Goal: Complete application form

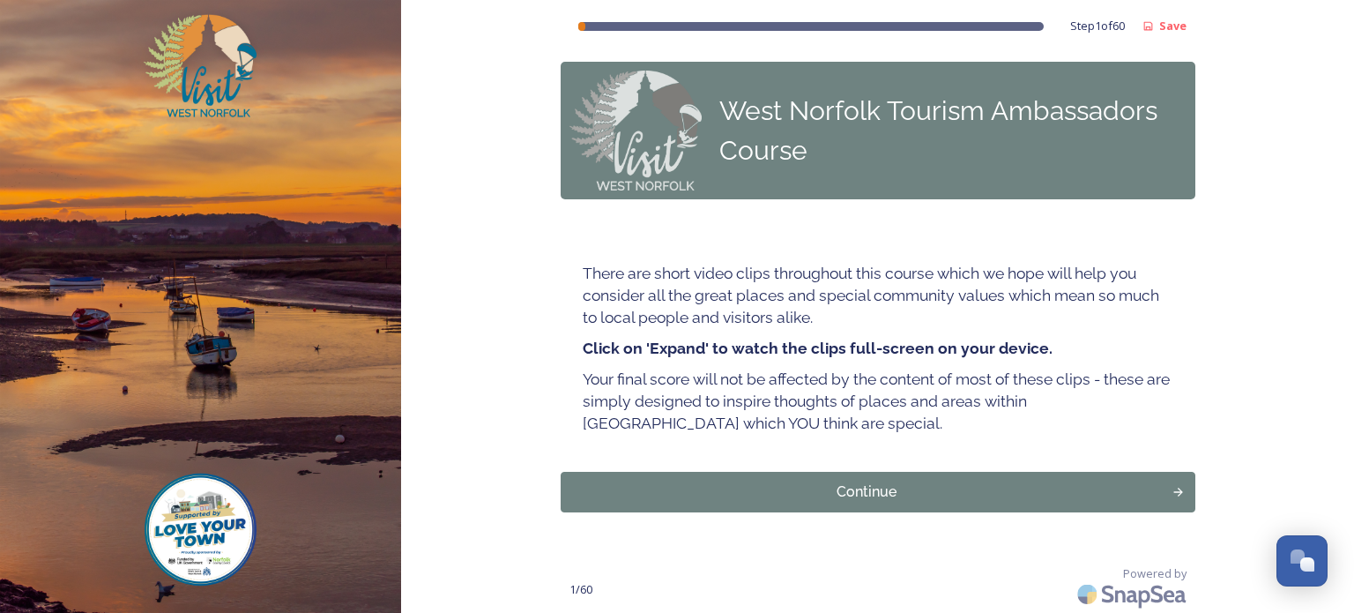
click at [779, 343] on strong "Click on 'Expand' to watch the clips full-screen on your device." at bounding box center [818, 348] width 470 height 19
click at [860, 491] on div "Continue" at bounding box center [866, 490] width 599 height 21
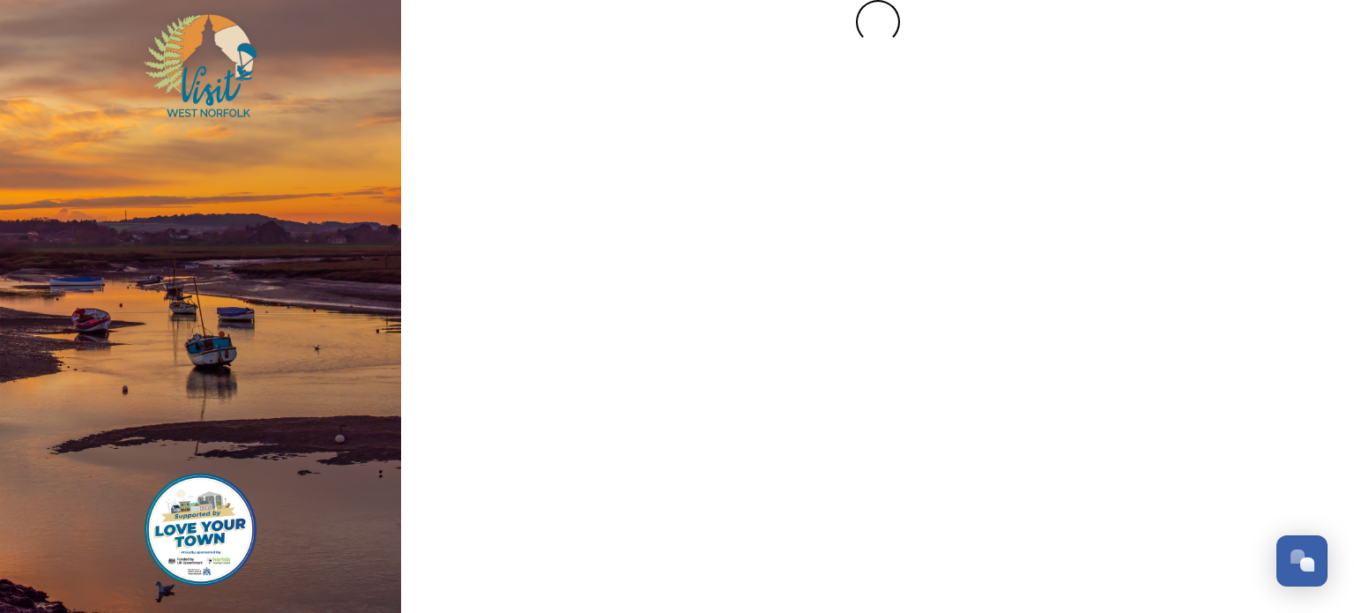
scroll to position [0, 0]
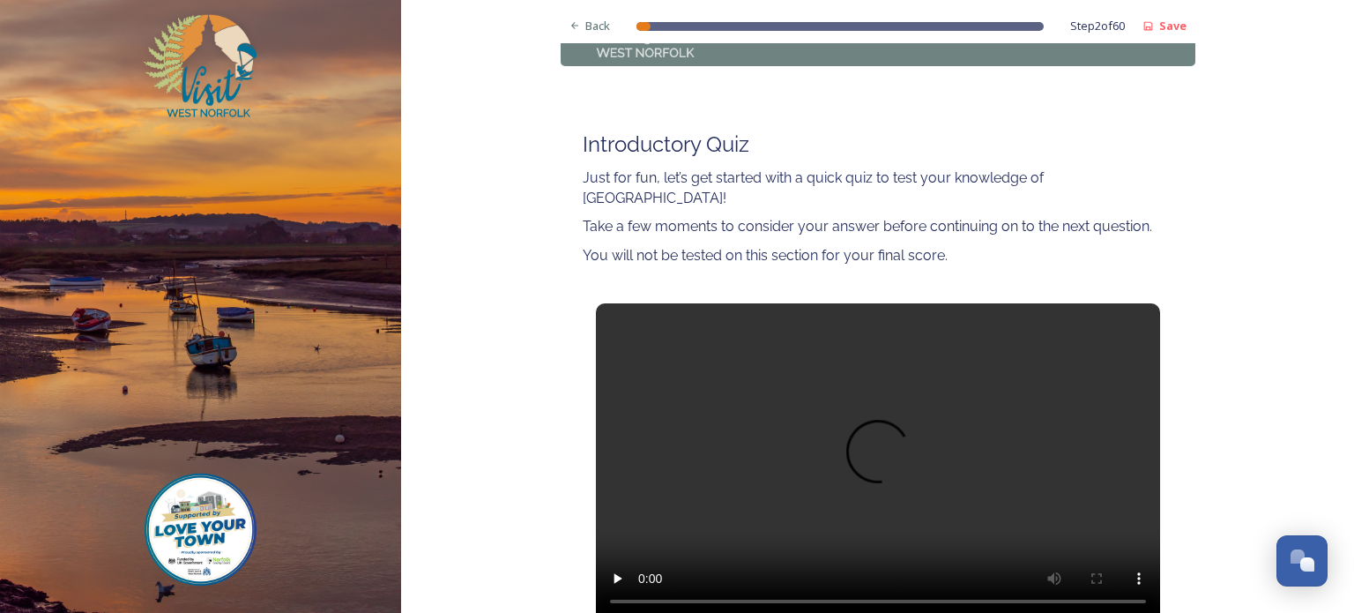
scroll to position [176, 0]
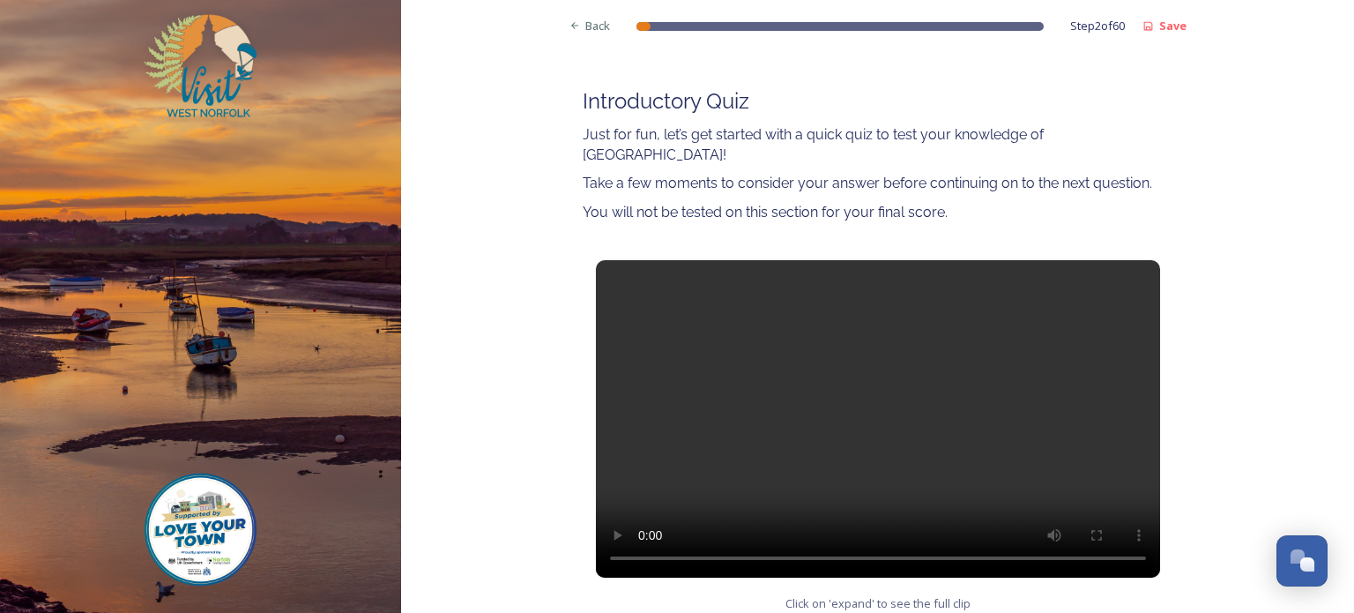
click at [868, 412] on video at bounding box center [878, 418] width 564 height 317
click at [843, 595] on span "Click on 'expand' to see the full clip" at bounding box center [878, 603] width 185 height 17
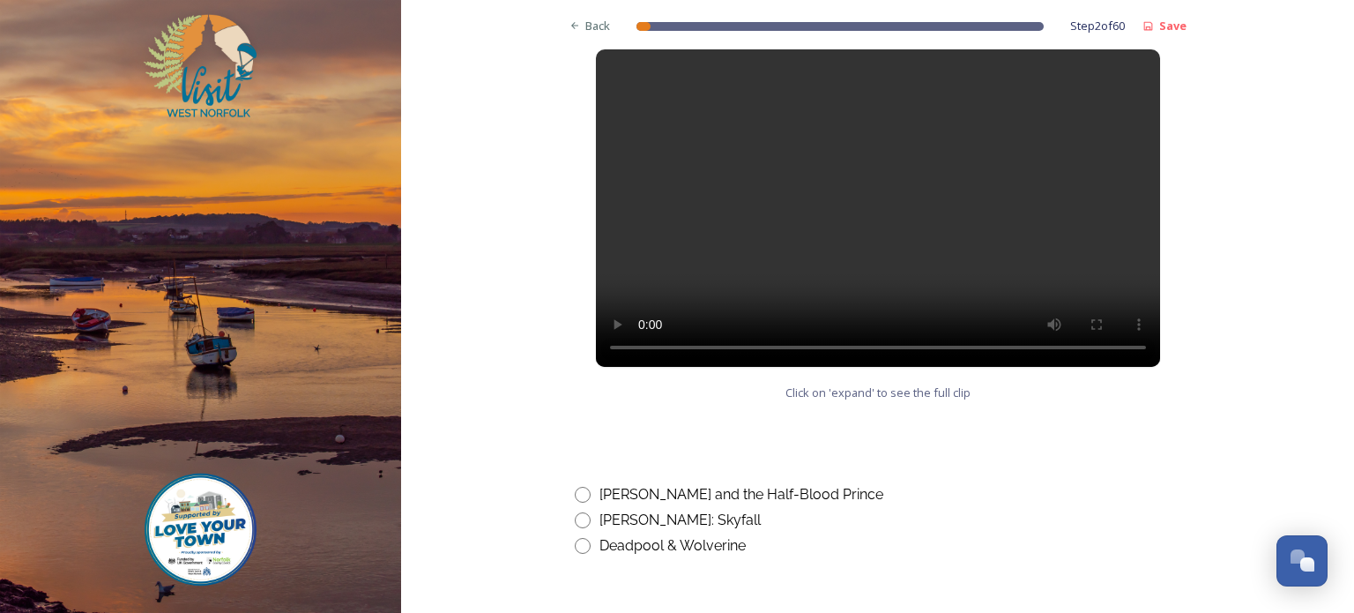
scroll to position [970, 0]
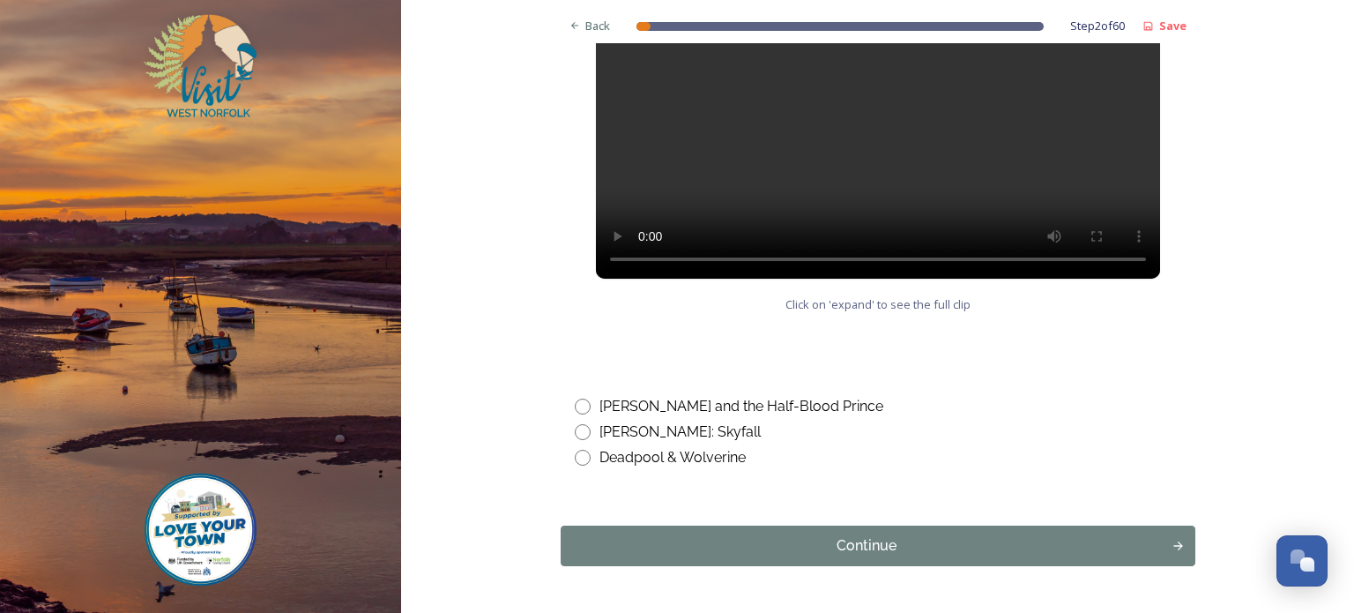
click at [575, 424] on input "radio" at bounding box center [583, 432] width 16 height 16
radio input "true"
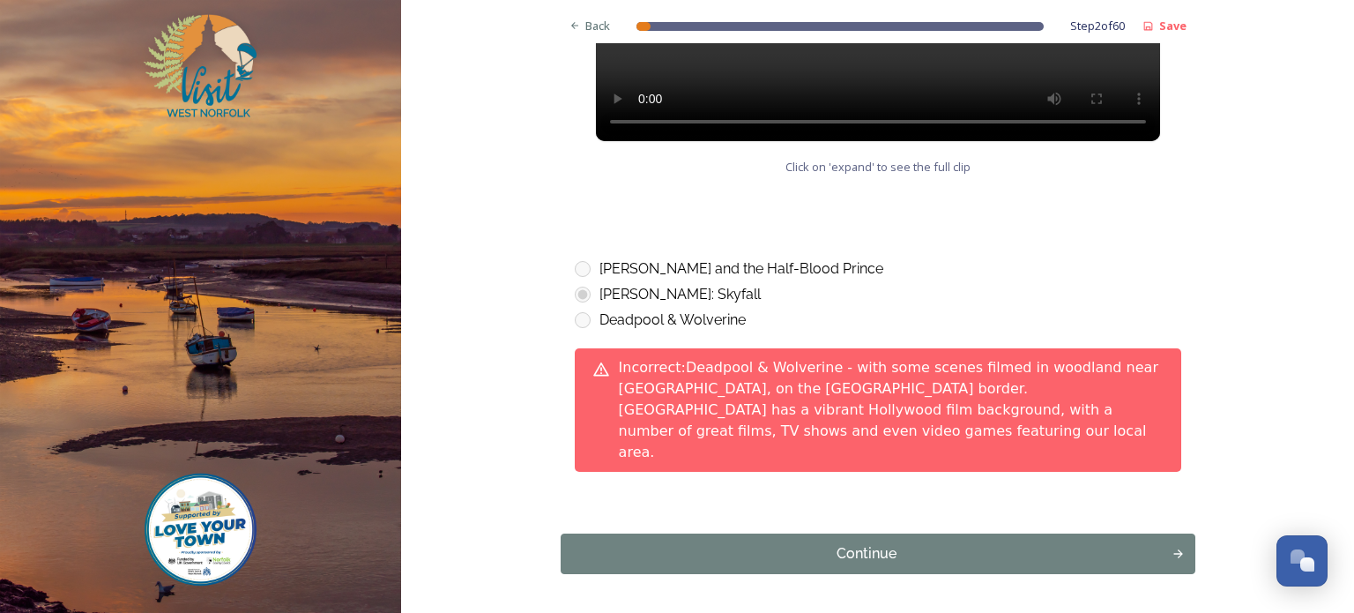
scroll to position [1128, 0]
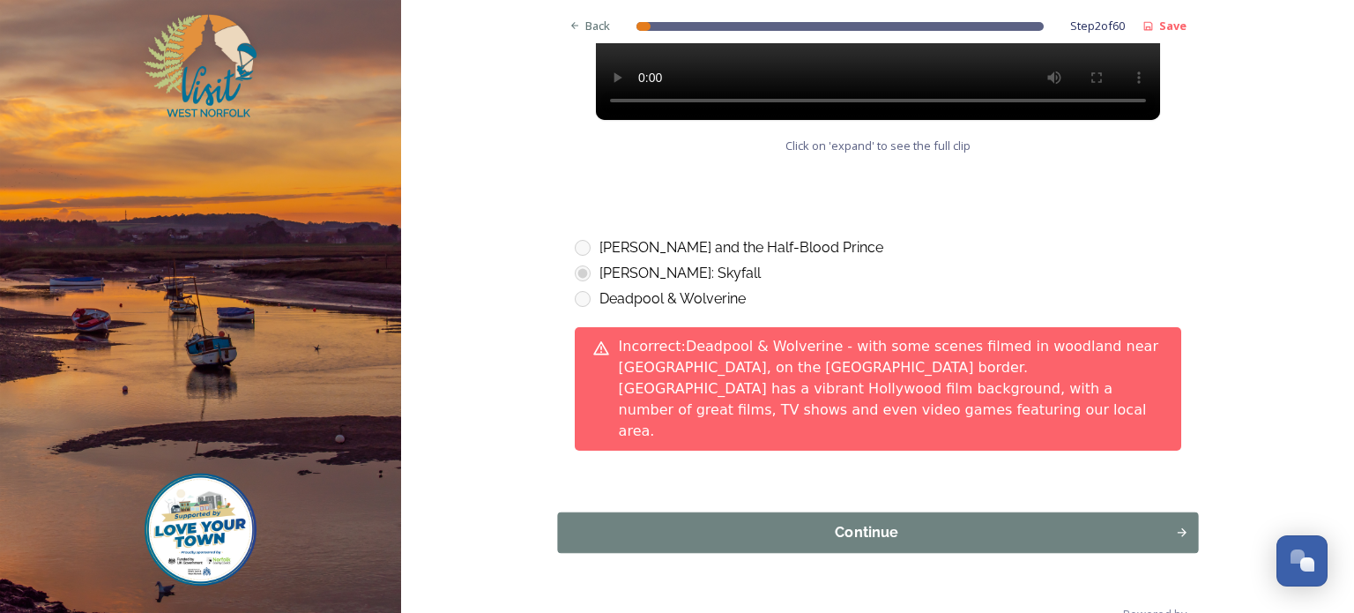
click at [814, 512] on button "Continue" at bounding box center [877, 532] width 641 height 41
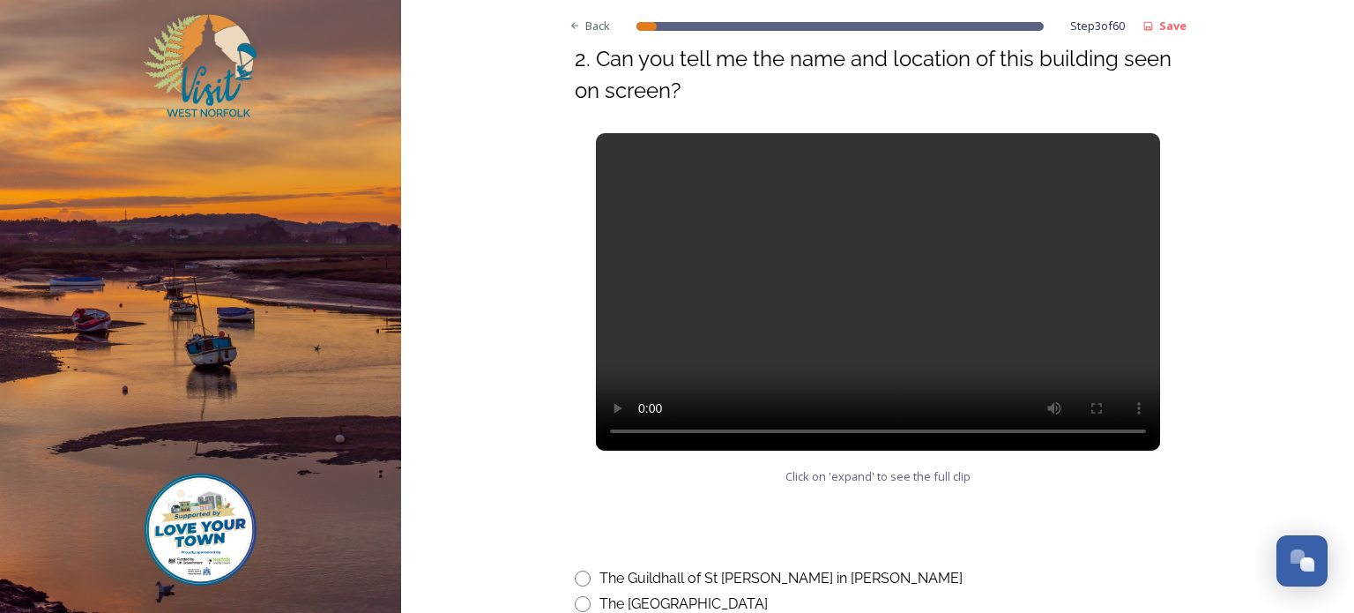
scroll to position [705, 0]
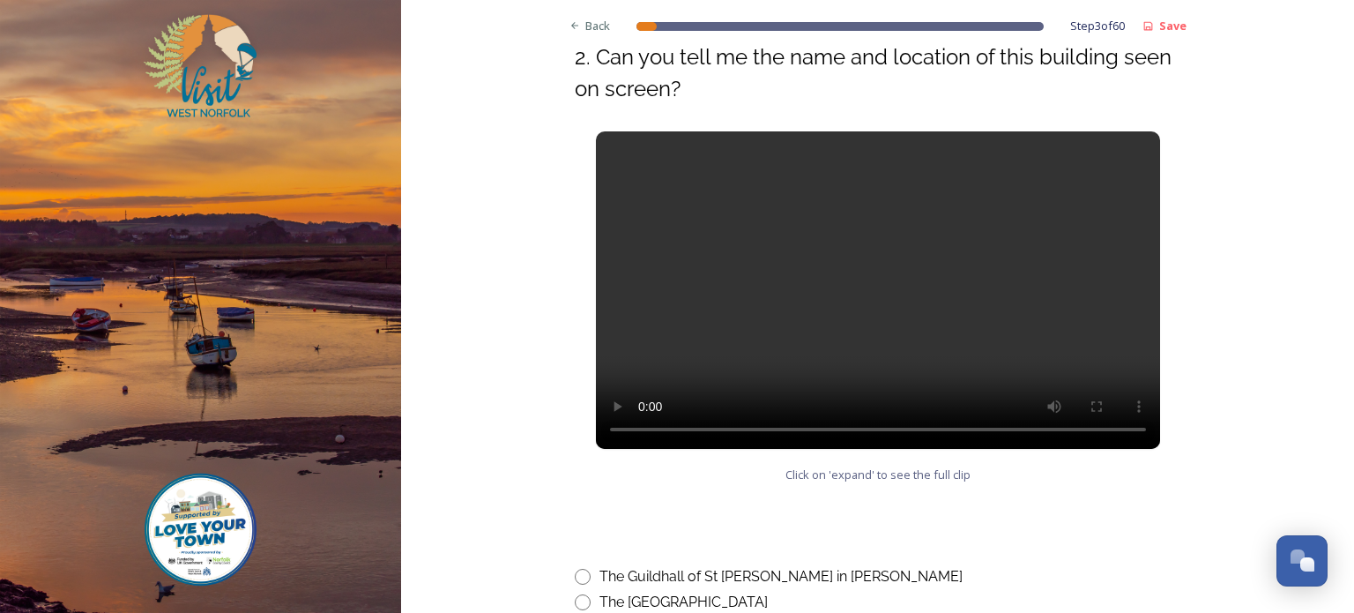
click at [575, 575] on input "radio" at bounding box center [583, 577] width 16 height 16
radio input "true"
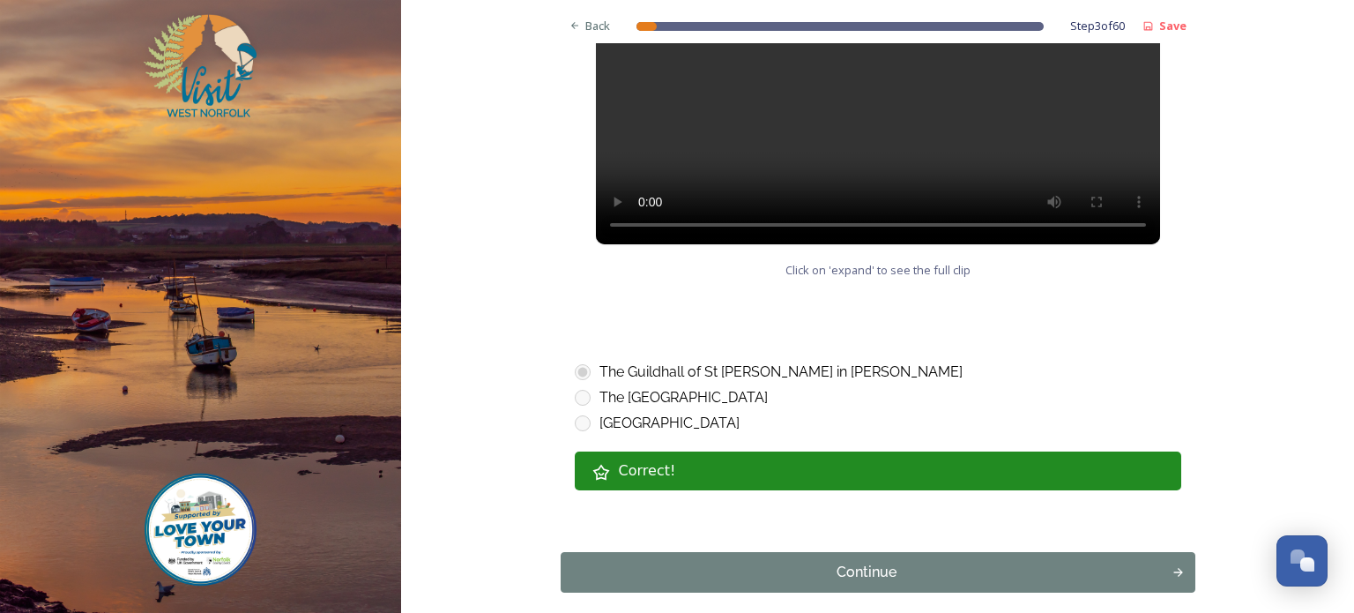
scroll to position [970, 0]
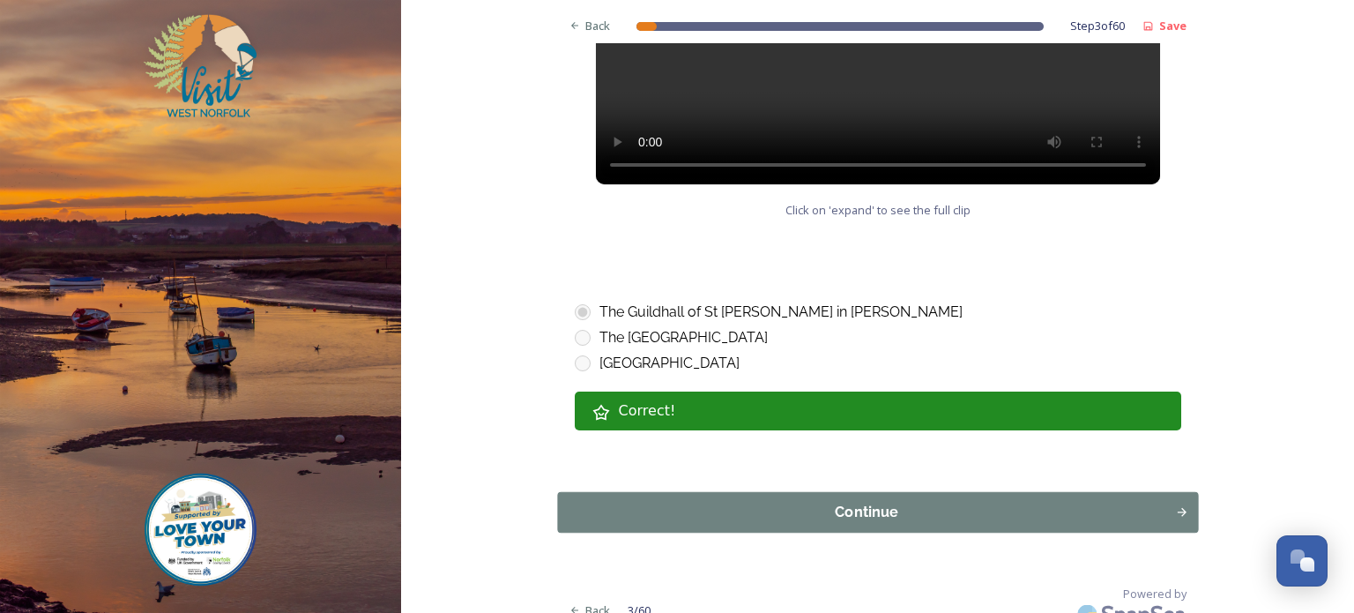
click at [840, 507] on div "Continue" at bounding box center [866, 512] width 599 height 21
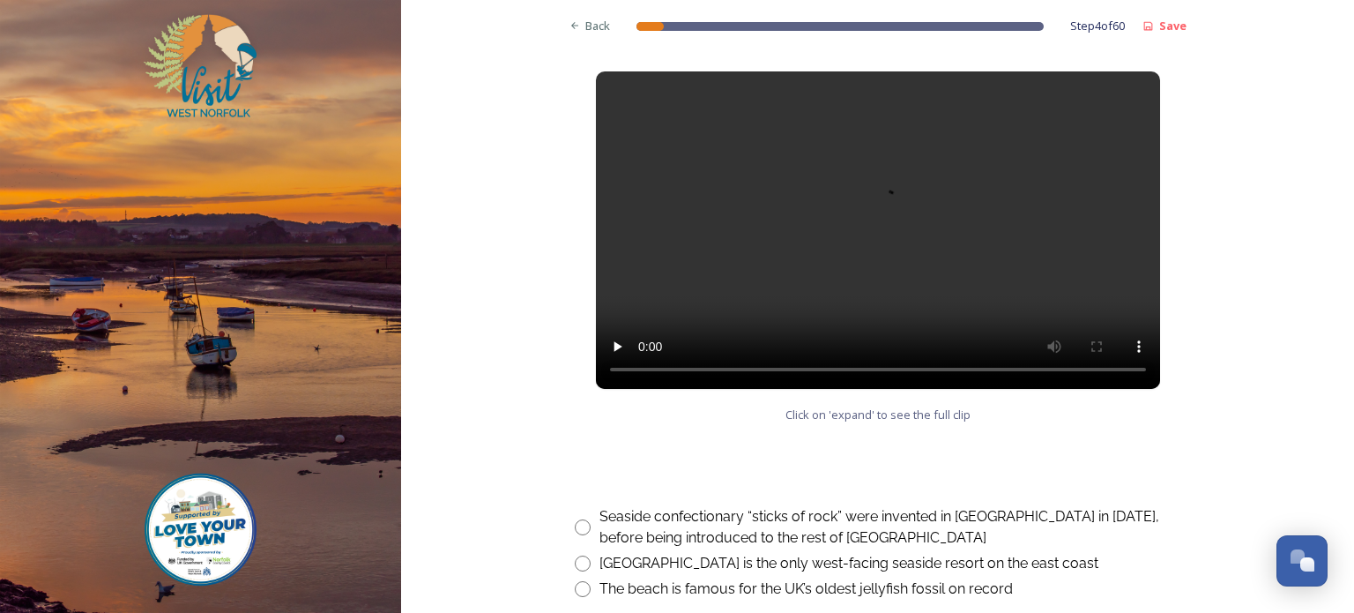
scroll to position [793, 0]
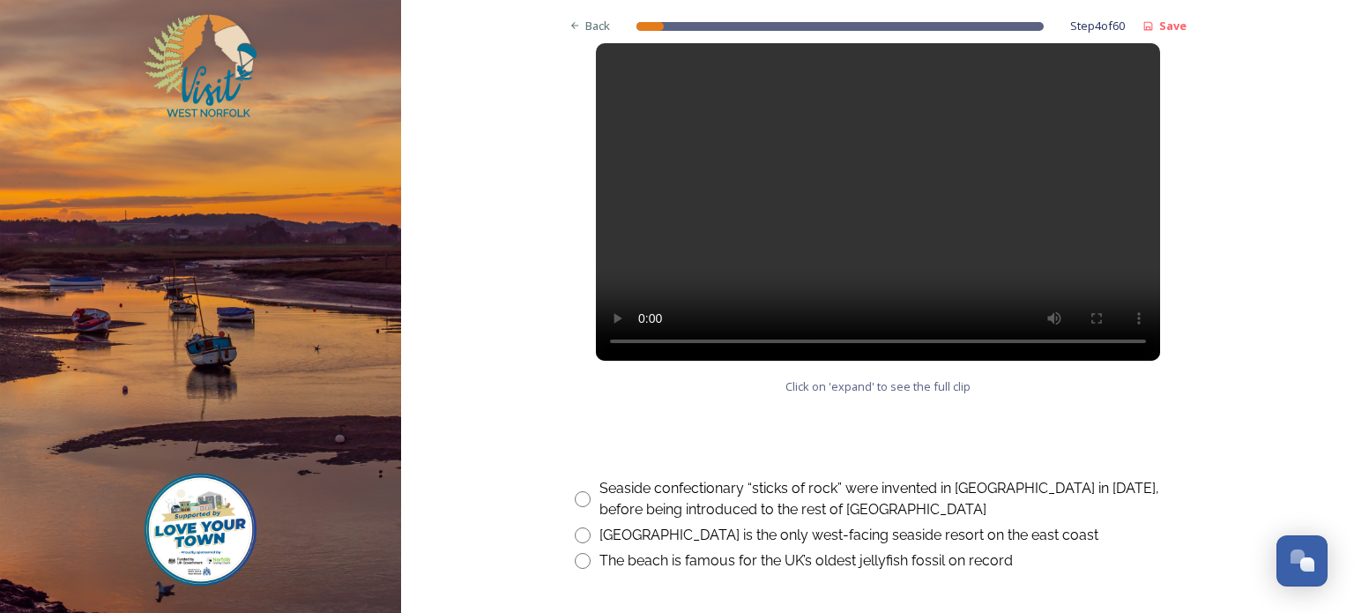
click at [575, 532] on input "radio" at bounding box center [583, 535] width 16 height 16
radio input "true"
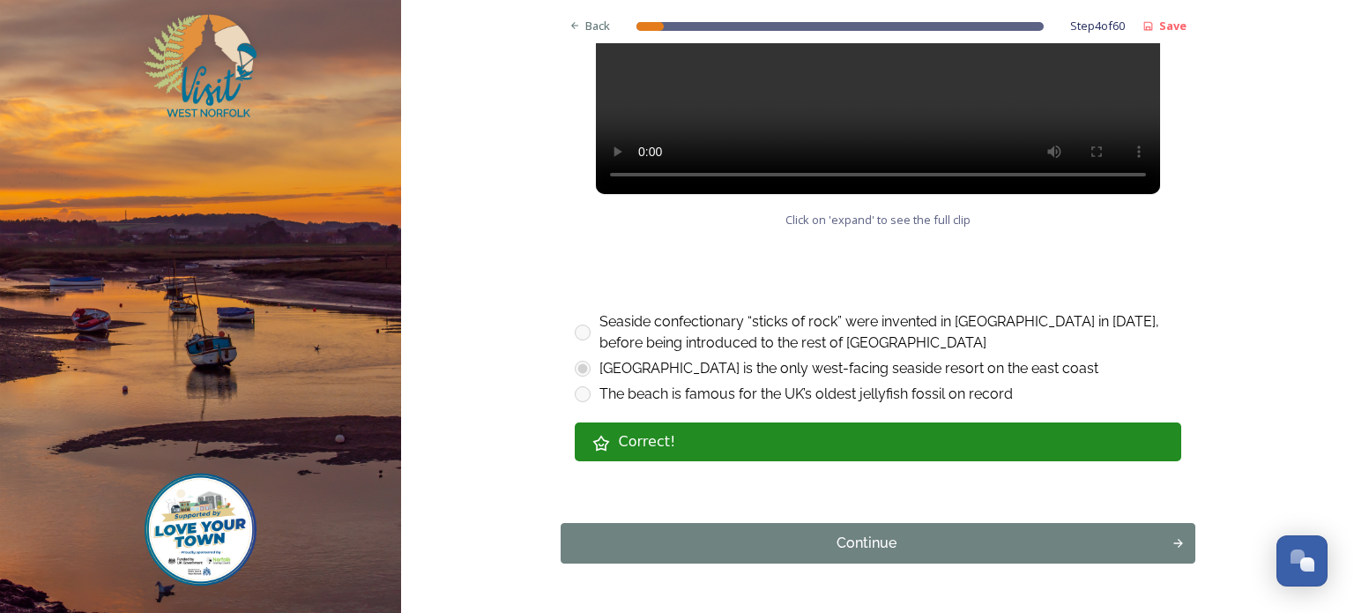
scroll to position [970, 0]
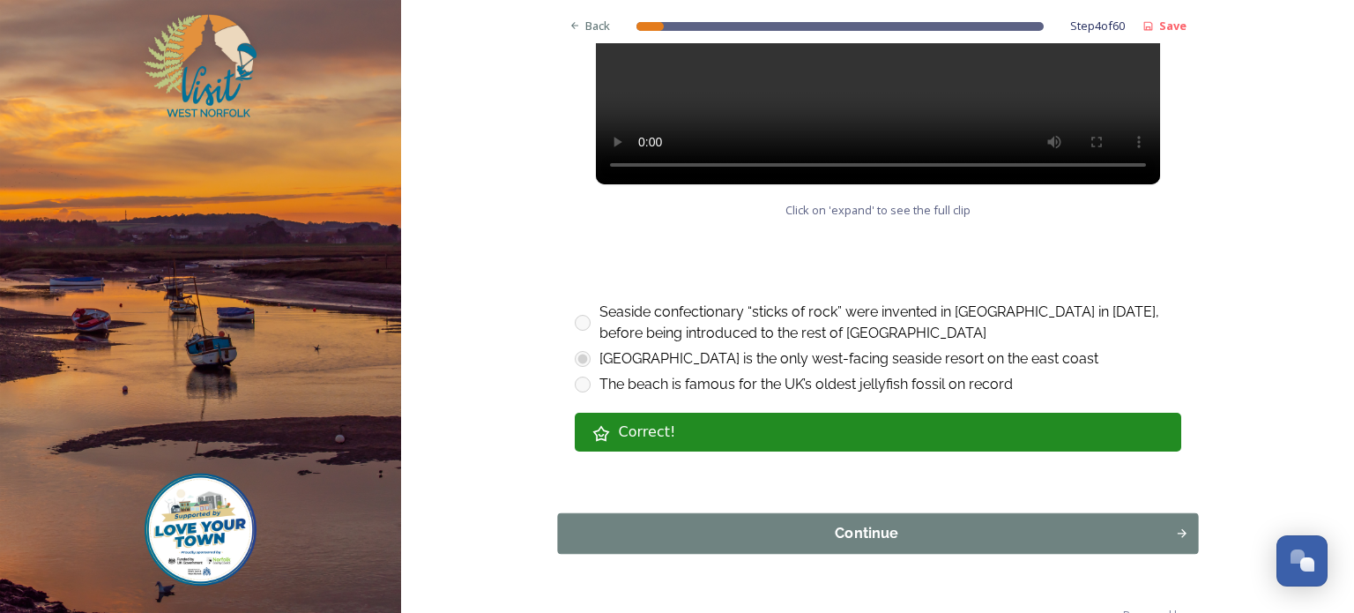
click at [795, 528] on div "Continue" at bounding box center [866, 533] width 599 height 21
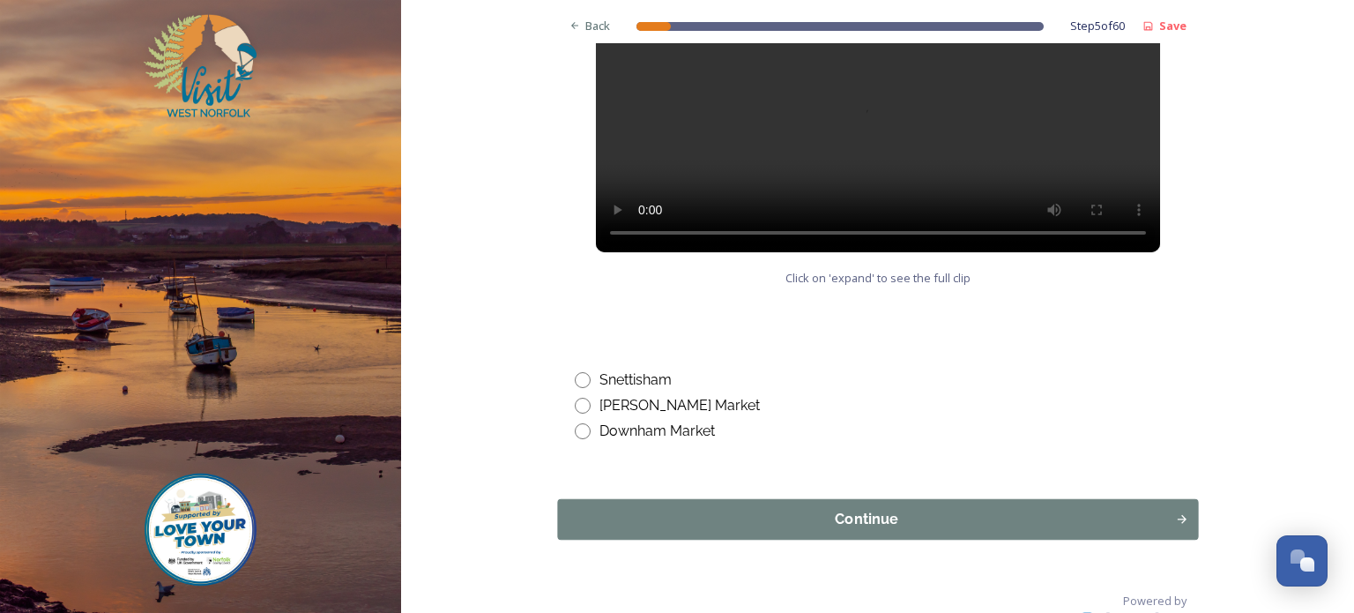
scroll to position [882, 0]
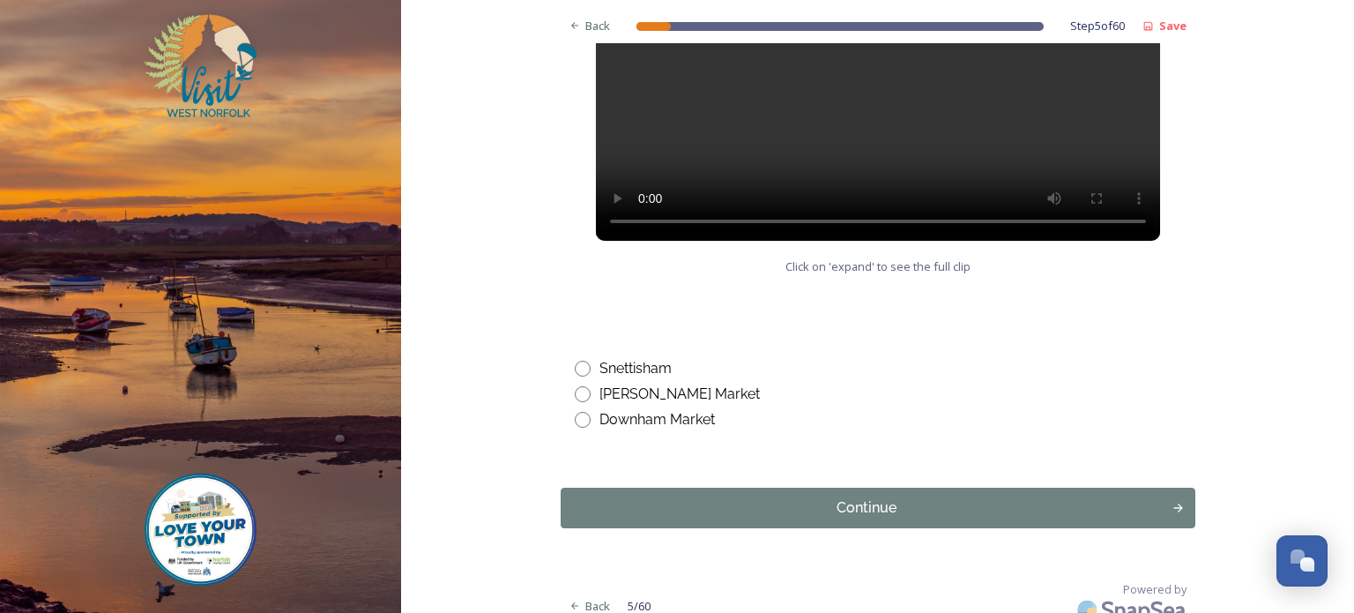
click at [579, 418] on input "radio" at bounding box center [583, 420] width 16 height 16
radio input "true"
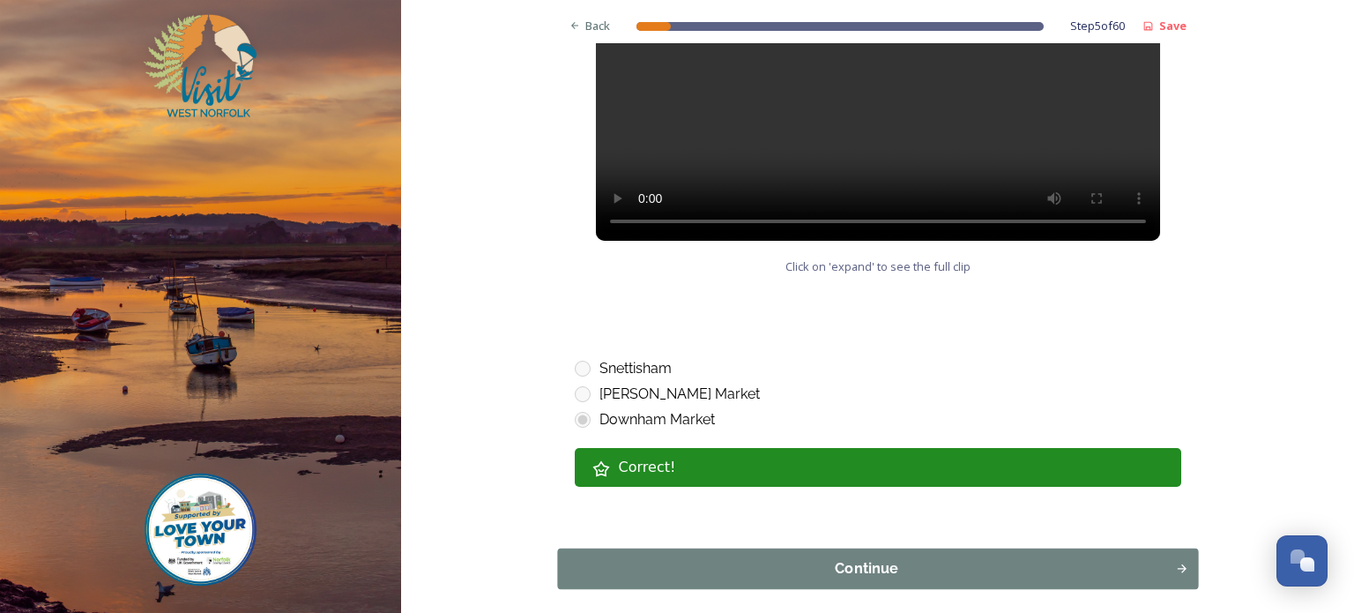
click at [822, 574] on div "Continue" at bounding box center [866, 568] width 599 height 21
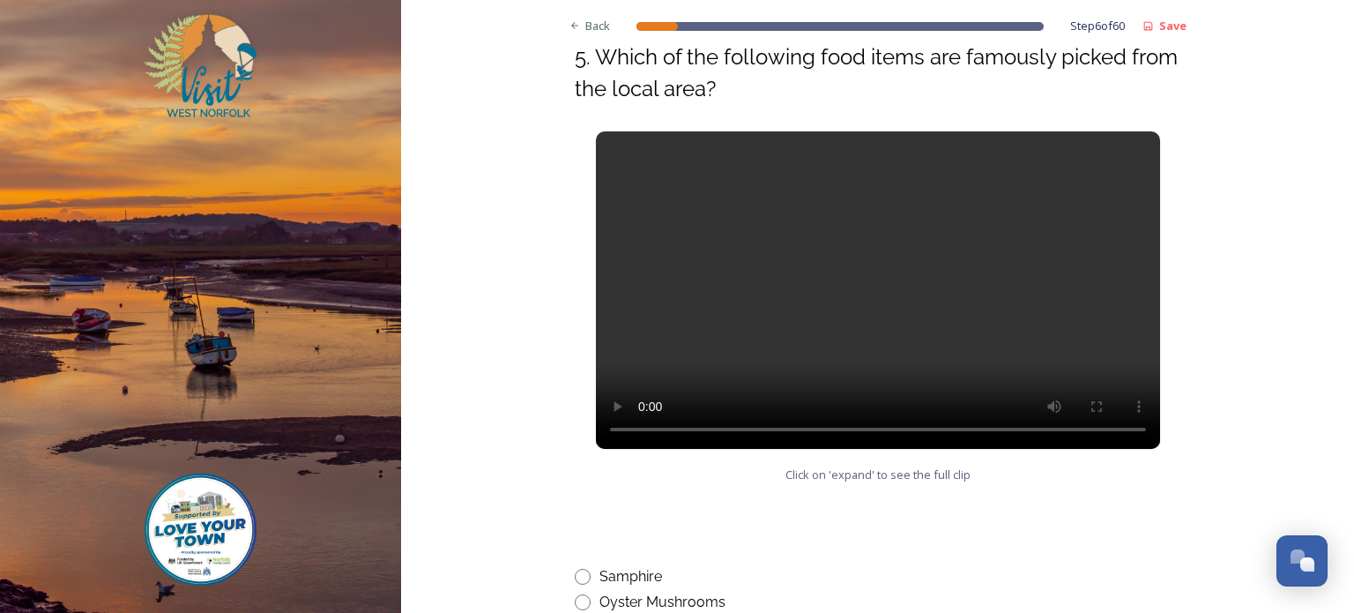
scroll to position [793, 0]
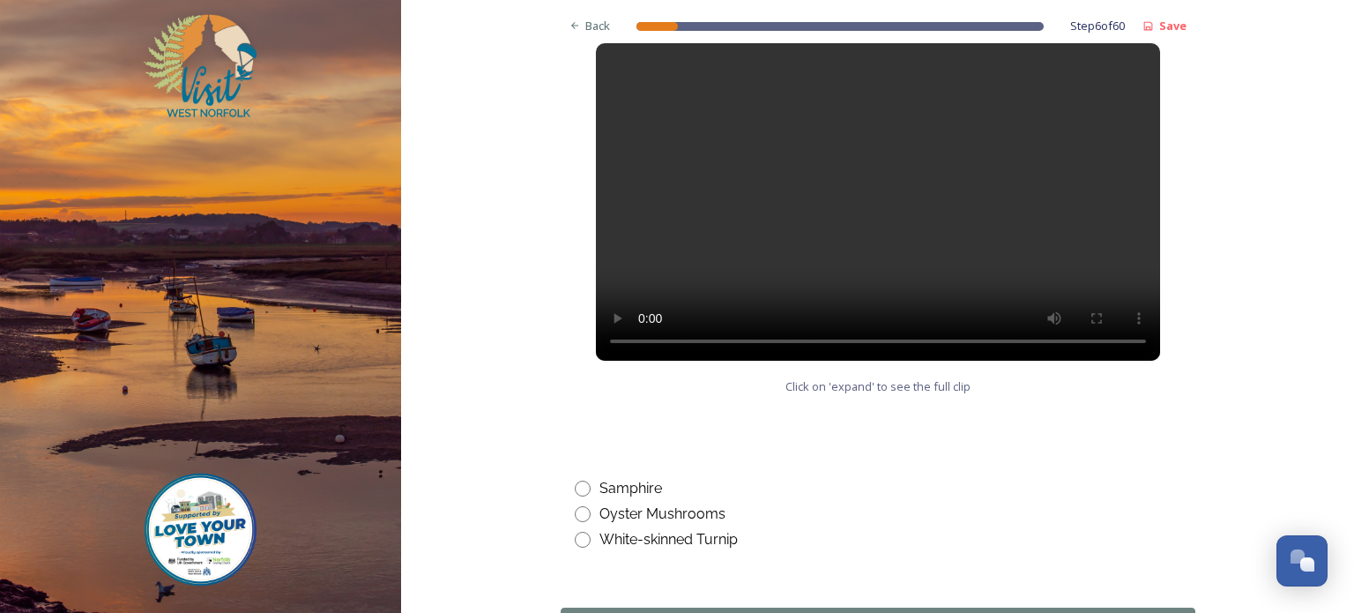
click at [575, 488] on input "radio" at bounding box center [583, 488] width 16 height 16
radio input "true"
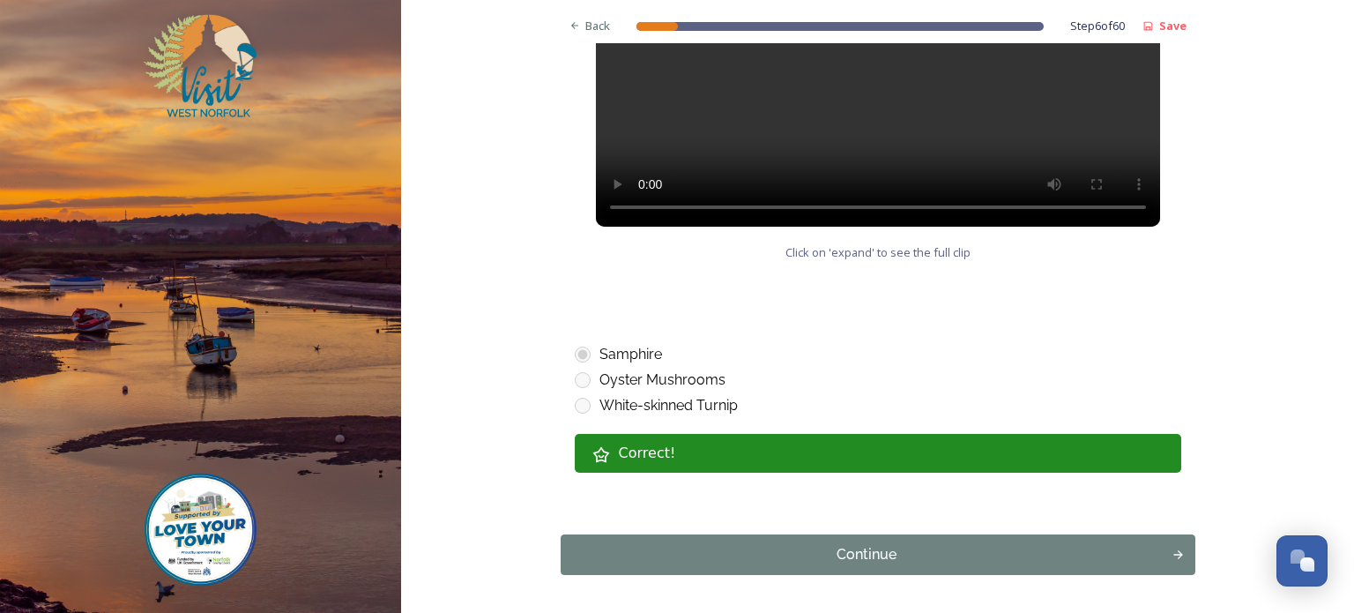
scroll to position [991, 0]
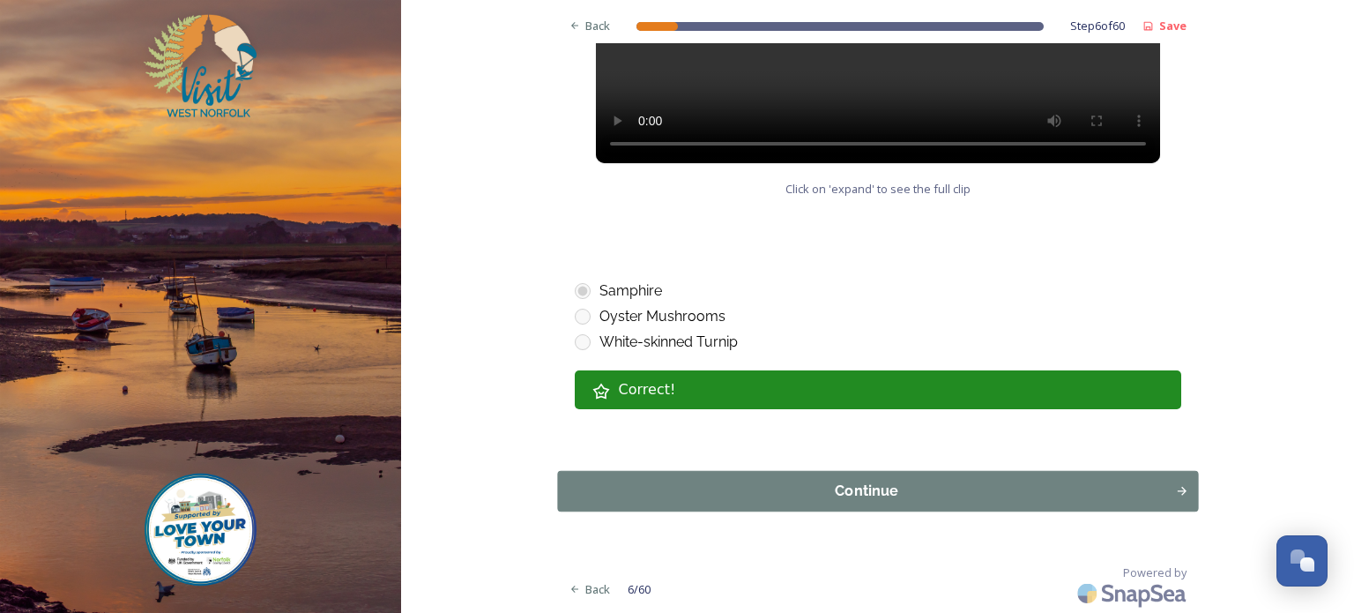
click at [836, 485] on div "Continue" at bounding box center [866, 490] width 599 height 21
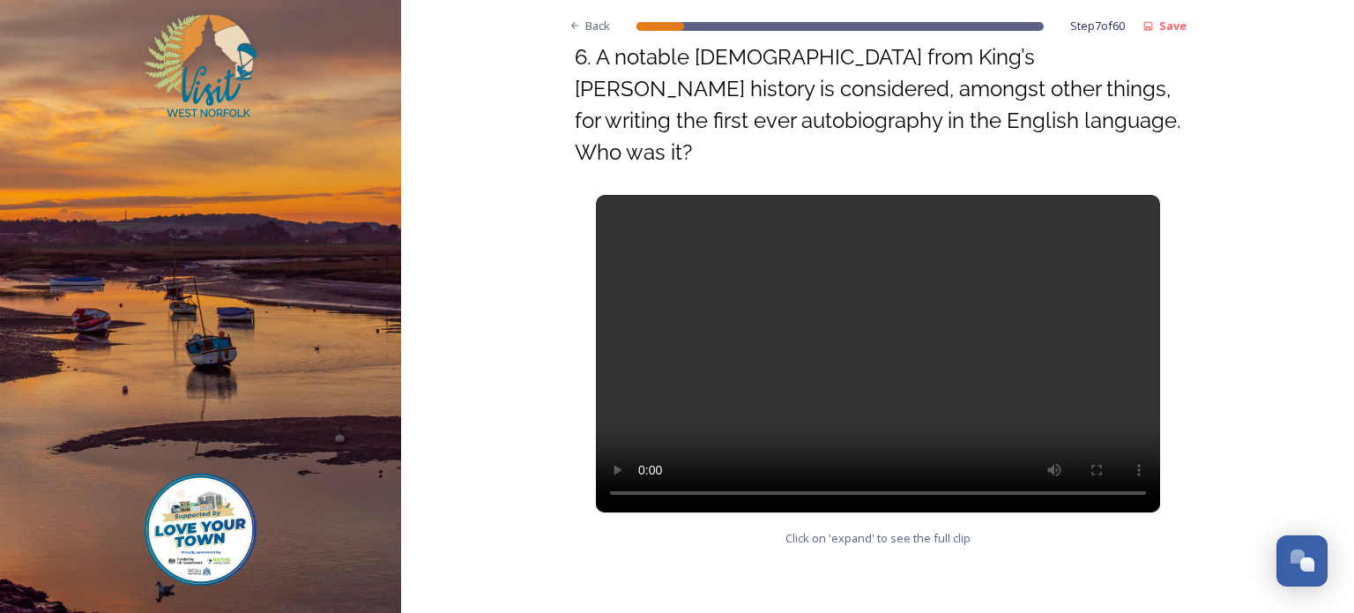
scroll to position [793, 0]
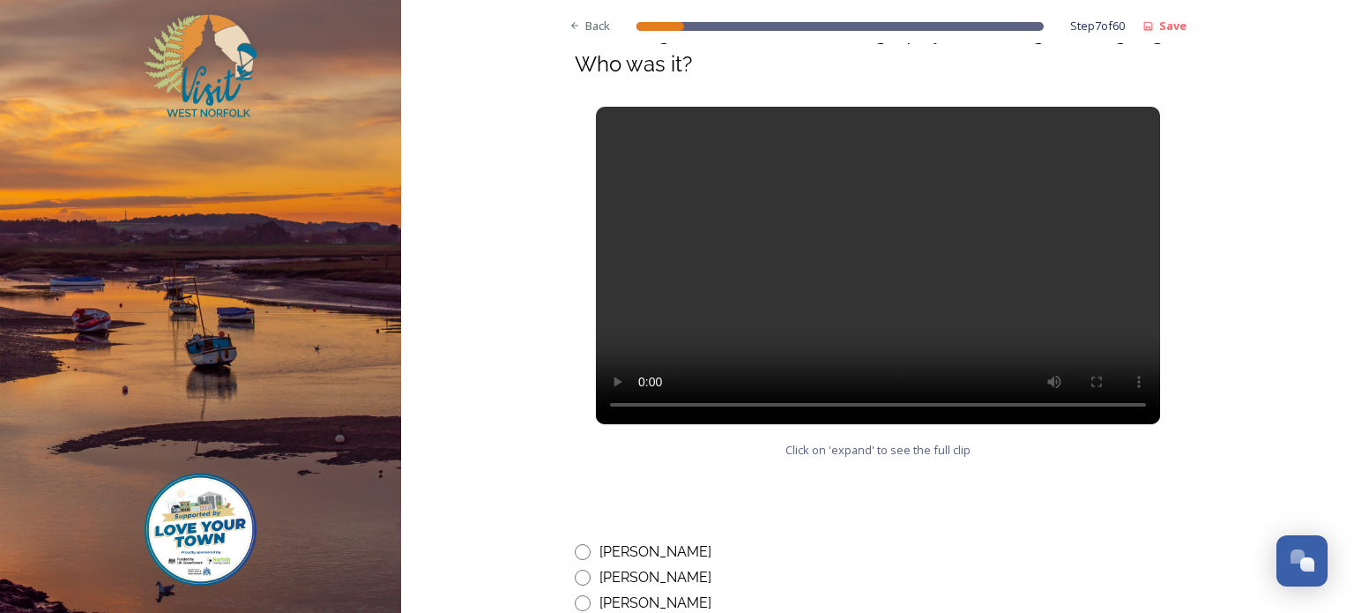
click at [577, 570] on input "radio" at bounding box center [583, 578] width 16 height 16
radio input "true"
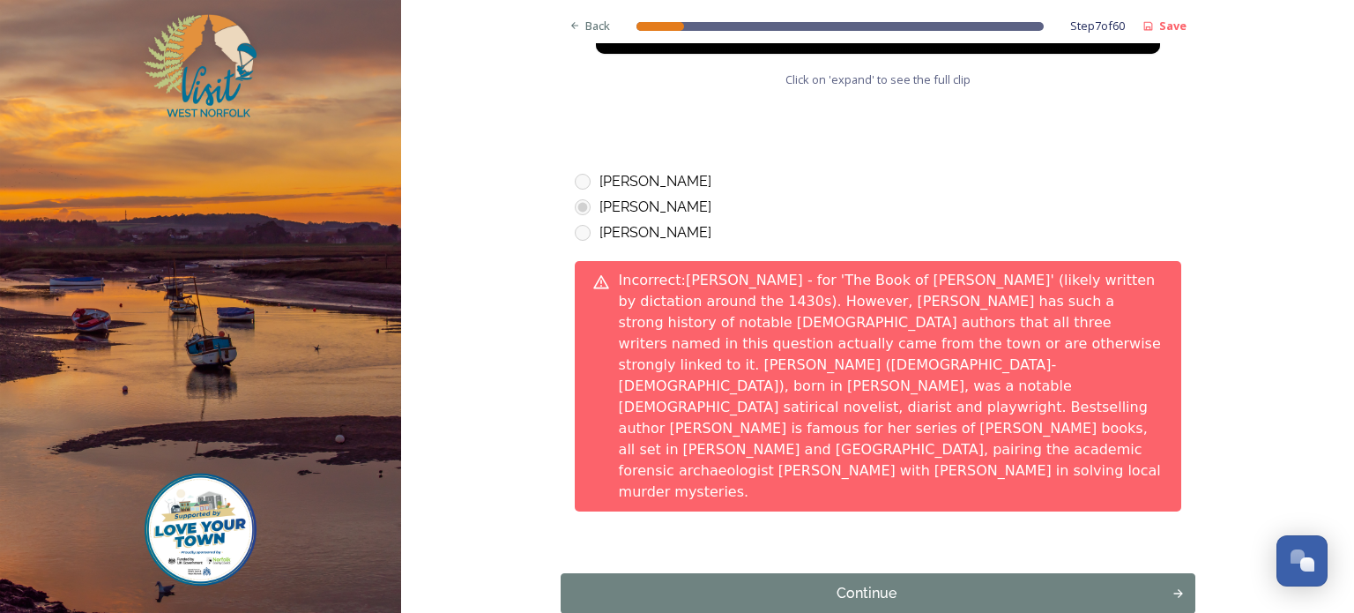
scroll to position [1171, 0]
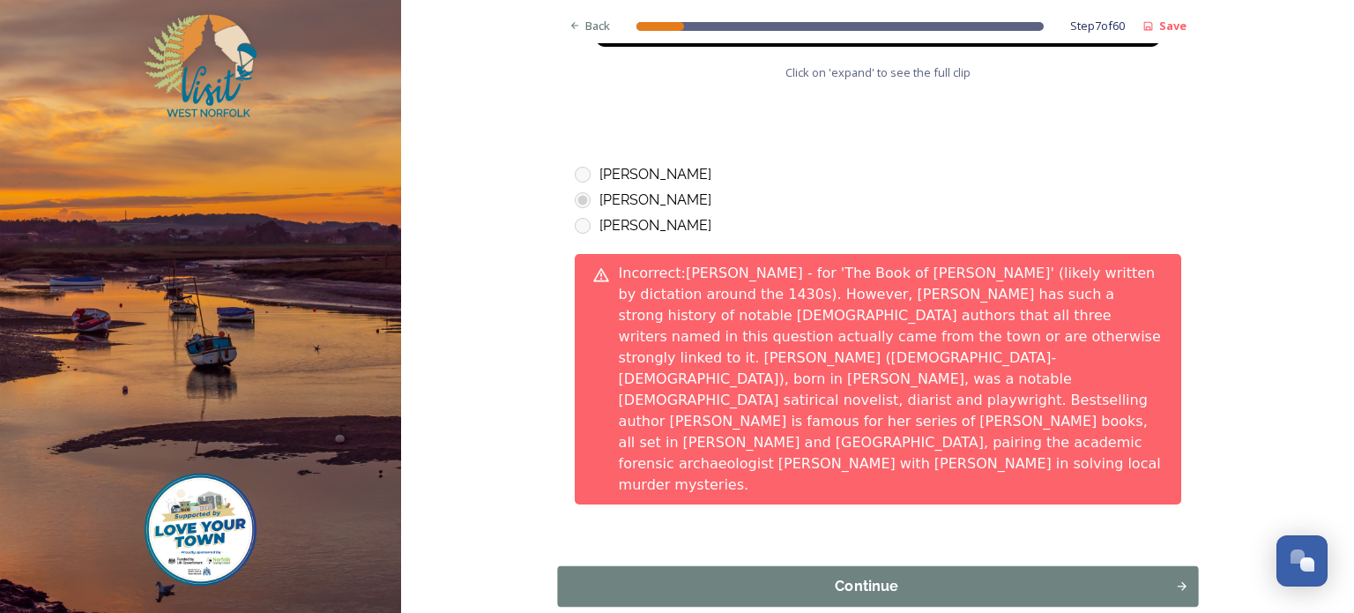
click at [816, 576] on div "Continue" at bounding box center [866, 586] width 599 height 21
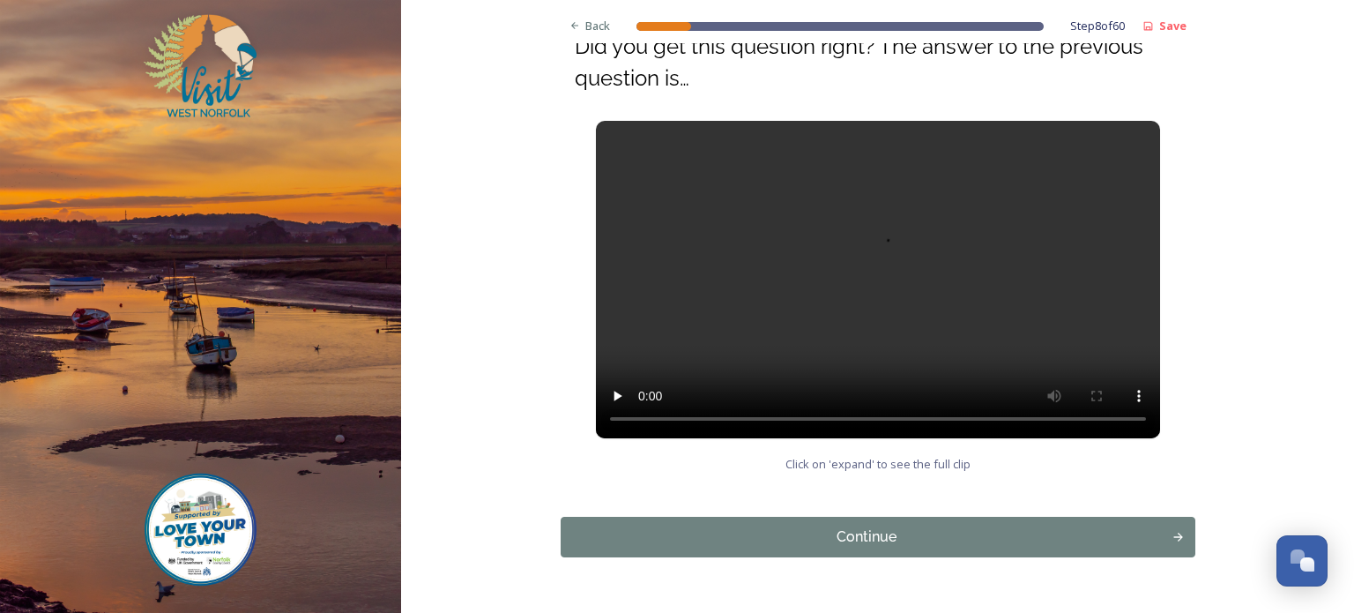
scroll to position [267, 0]
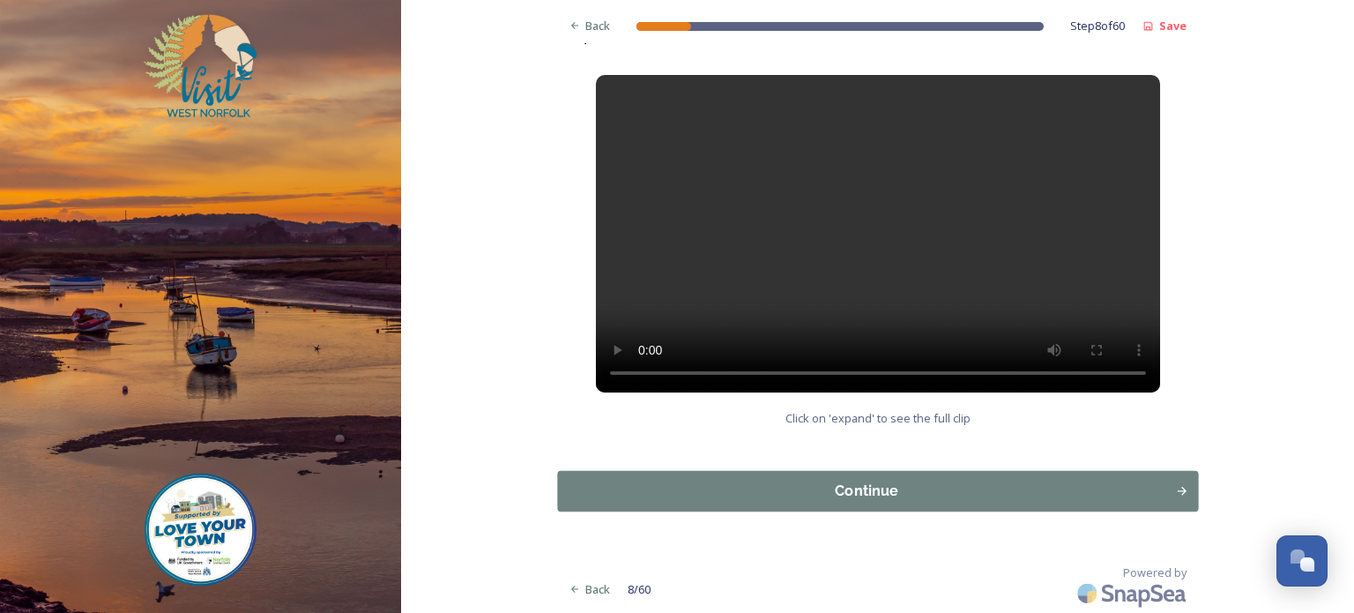
click at [811, 493] on div "Continue" at bounding box center [866, 490] width 599 height 21
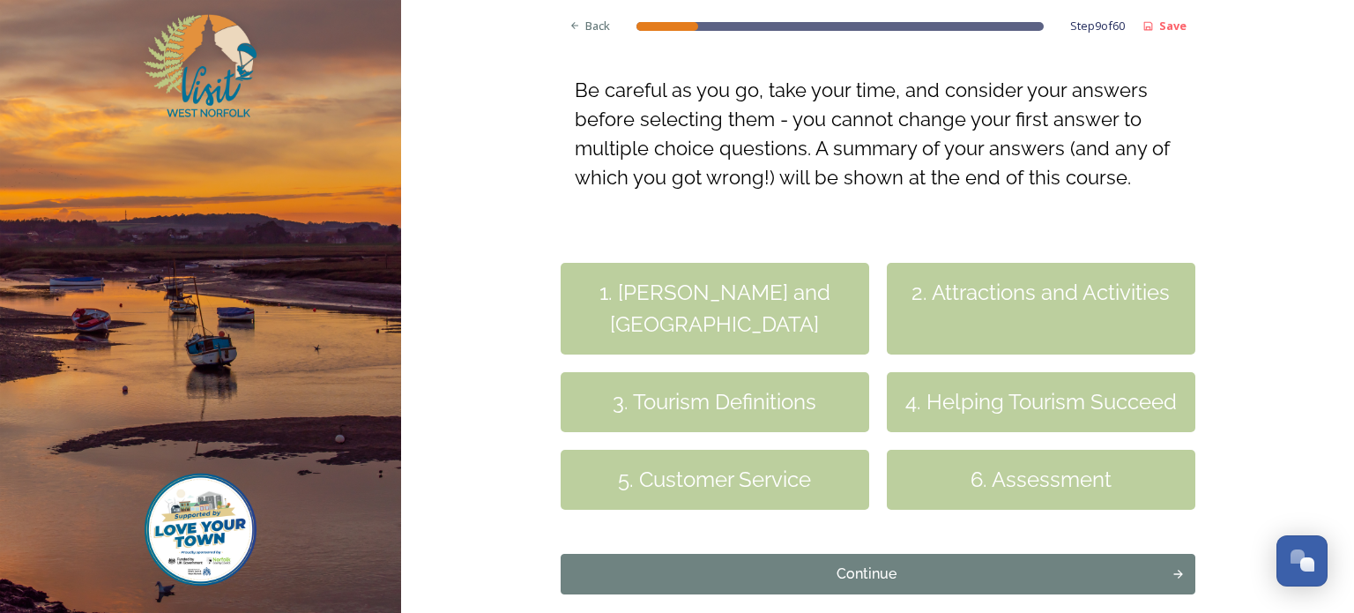
scroll to position [353, 0]
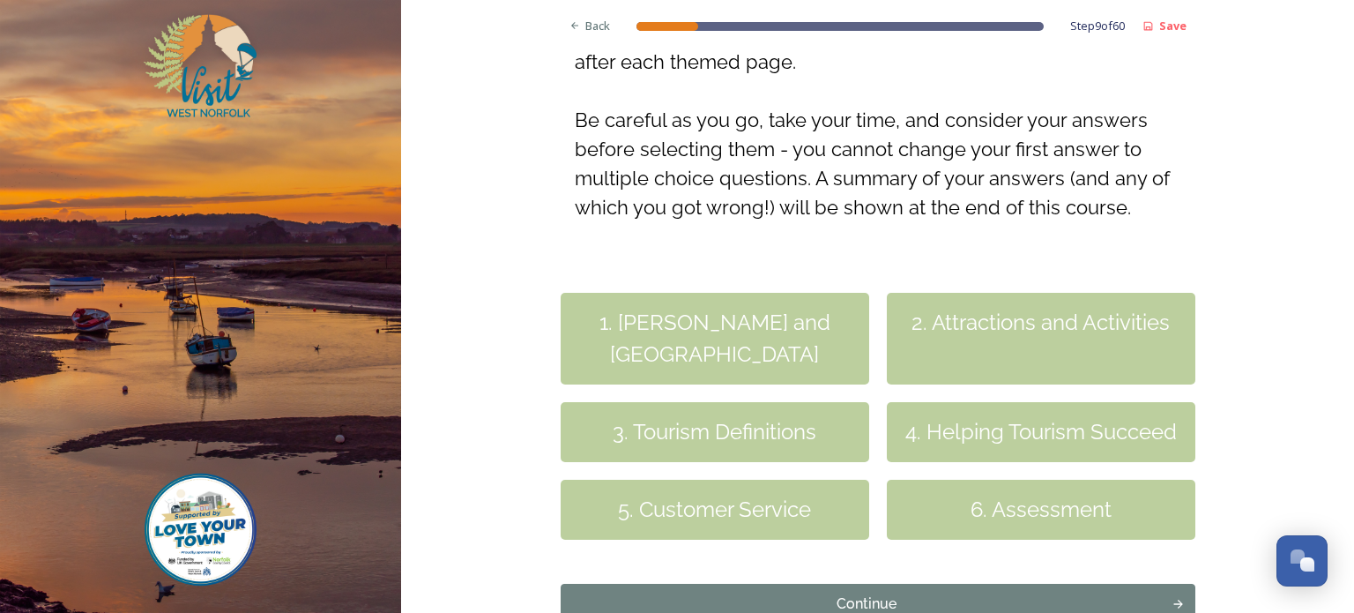
click at [715, 323] on div "1. [PERSON_NAME] and [GEOGRAPHIC_DATA]" at bounding box center [715, 339] width 309 height 92
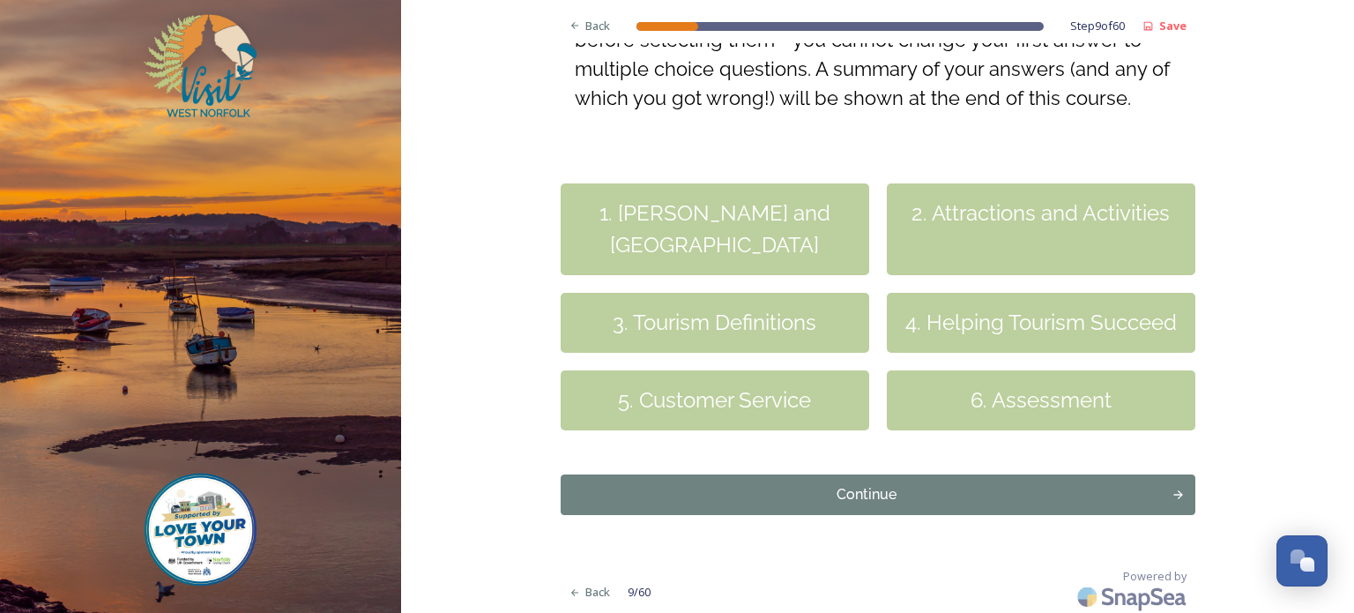
scroll to position [465, 0]
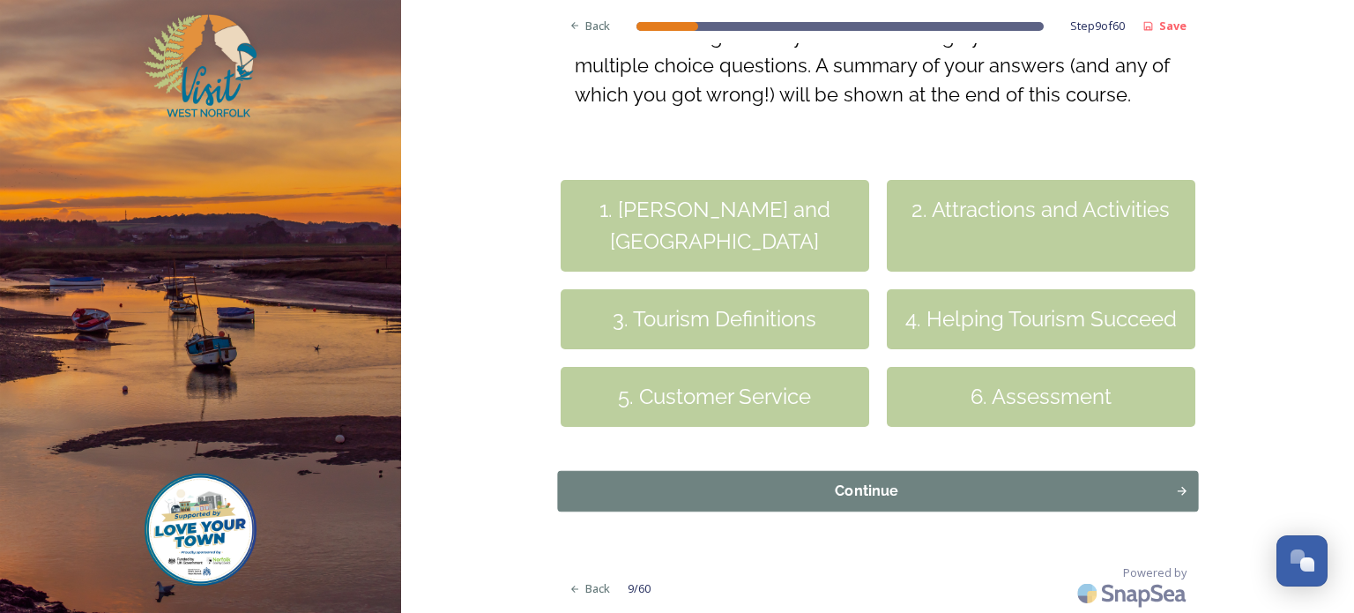
click at [841, 491] on div "Continue" at bounding box center [866, 490] width 599 height 21
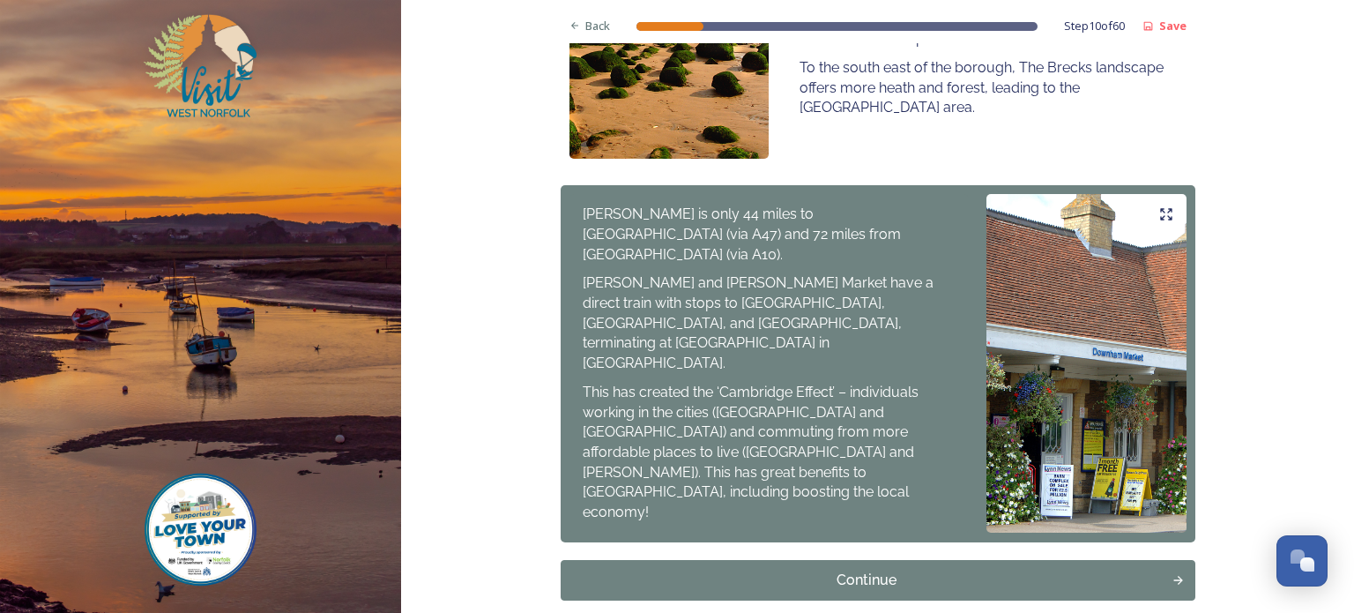
scroll to position [1317, 0]
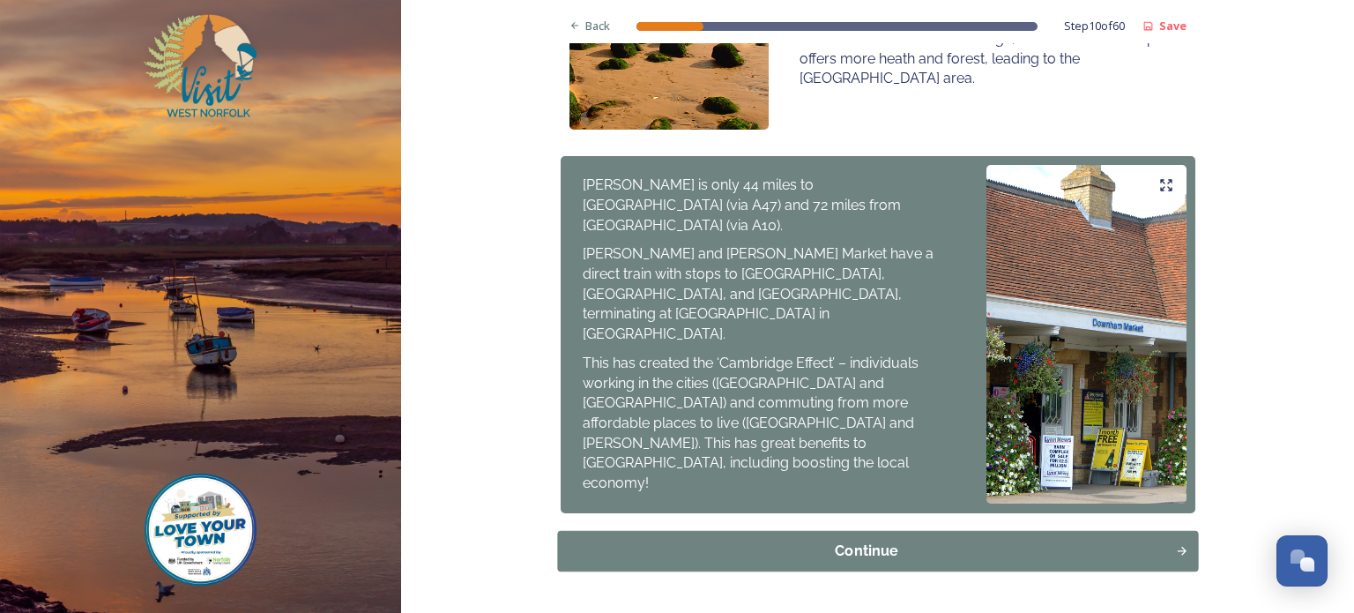
click at [849, 531] on button "Continue" at bounding box center [877, 551] width 641 height 41
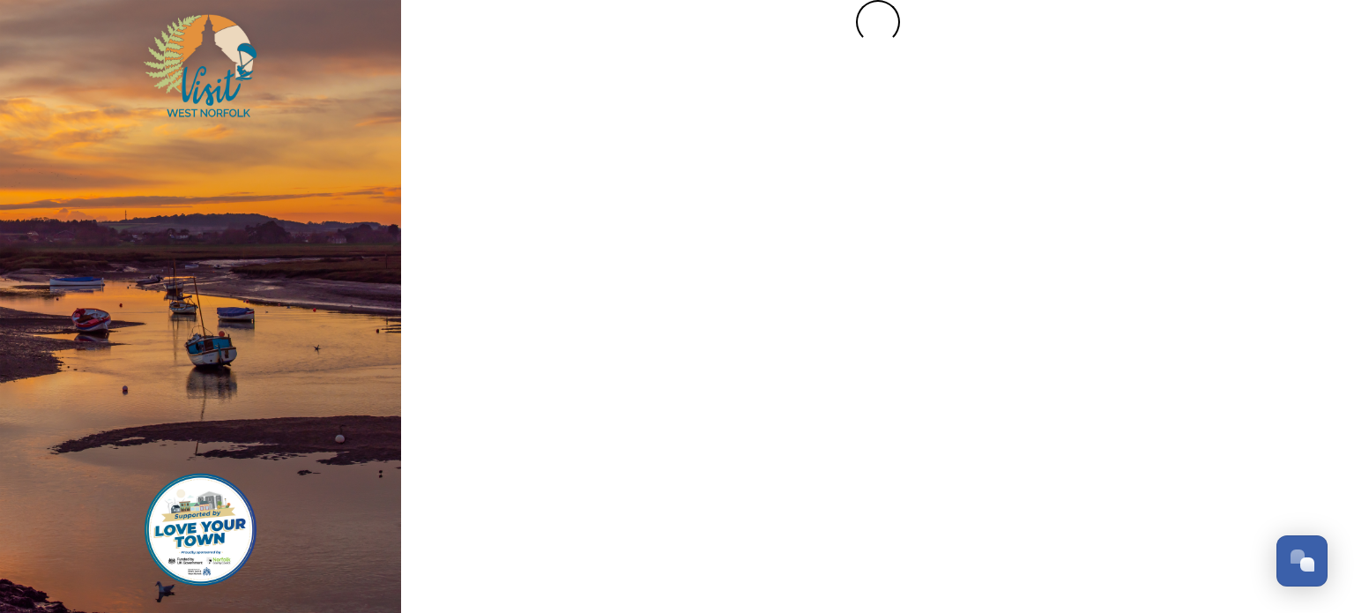
scroll to position [0, 0]
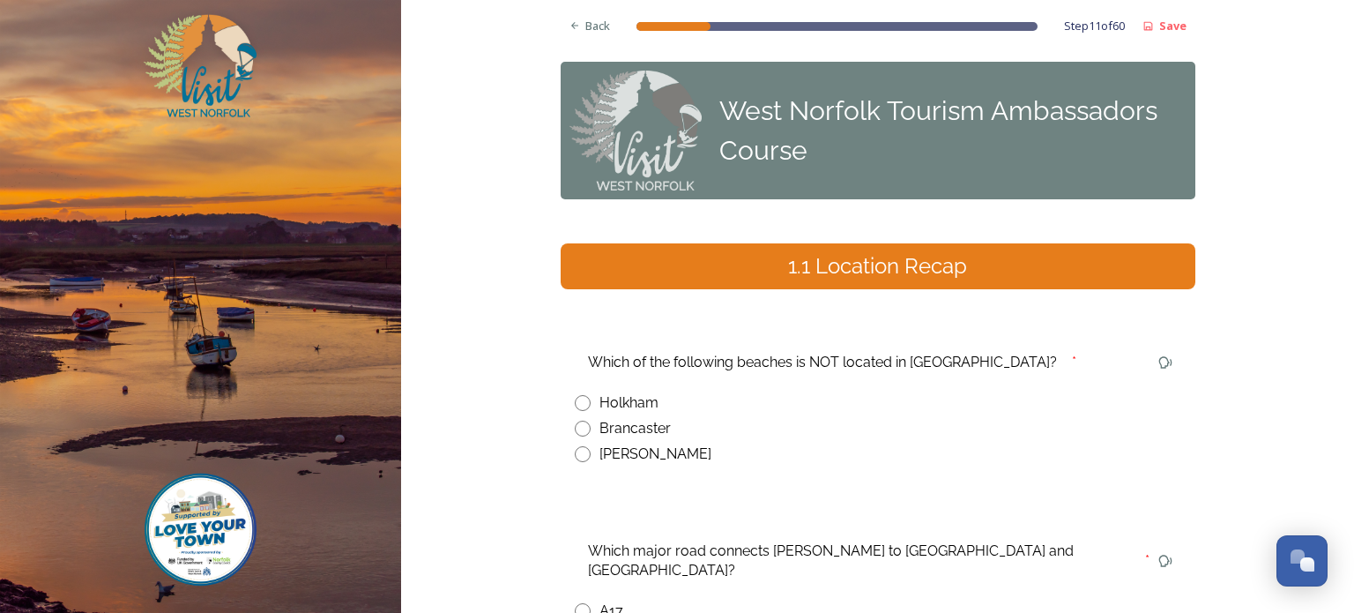
click at [575, 453] on input "radio" at bounding box center [583, 454] width 16 height 16
radio input "true"
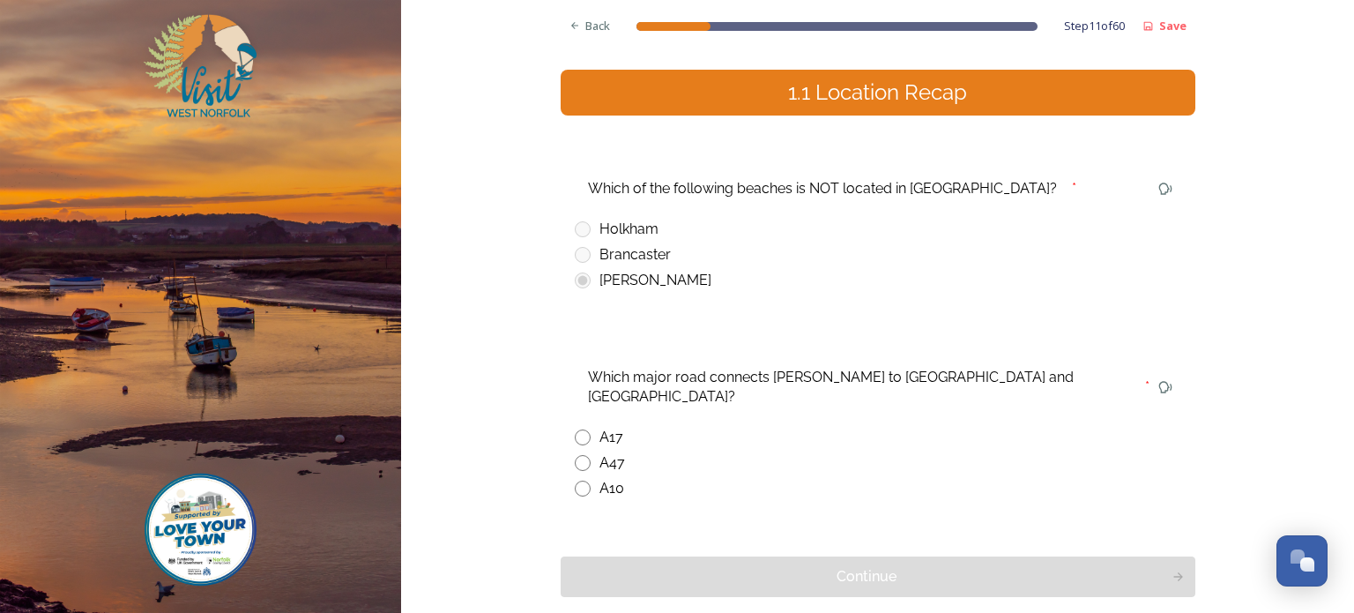
scroll to position [176, 0]
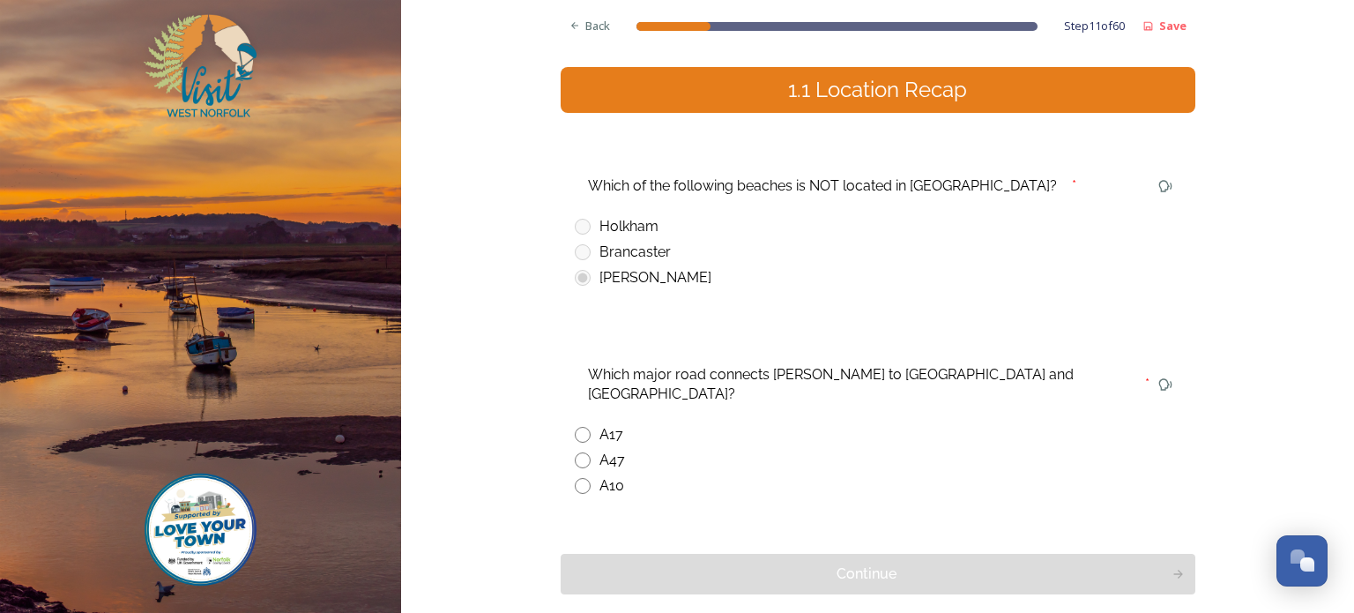
click at [575, 478] on input "radio" at bounding box center [583, 486] width 16 height 16
radio input "true"
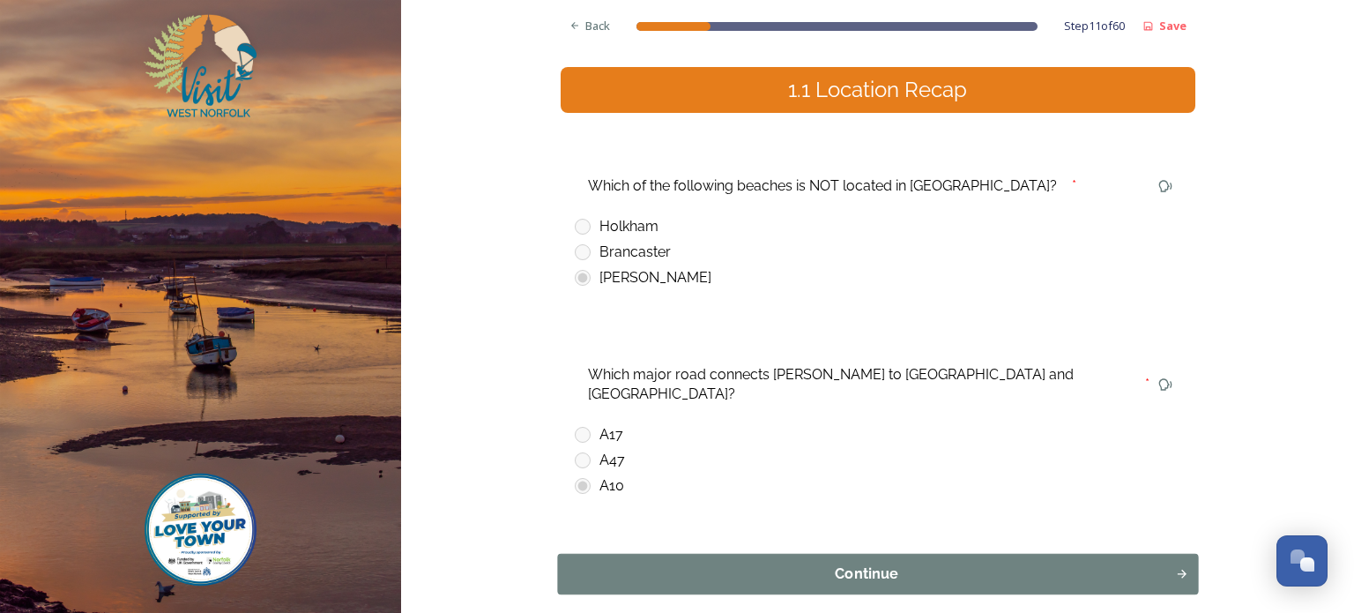
click at [804, 563] on div "Continue" at bounding box center [866, 573] width 599 height 21
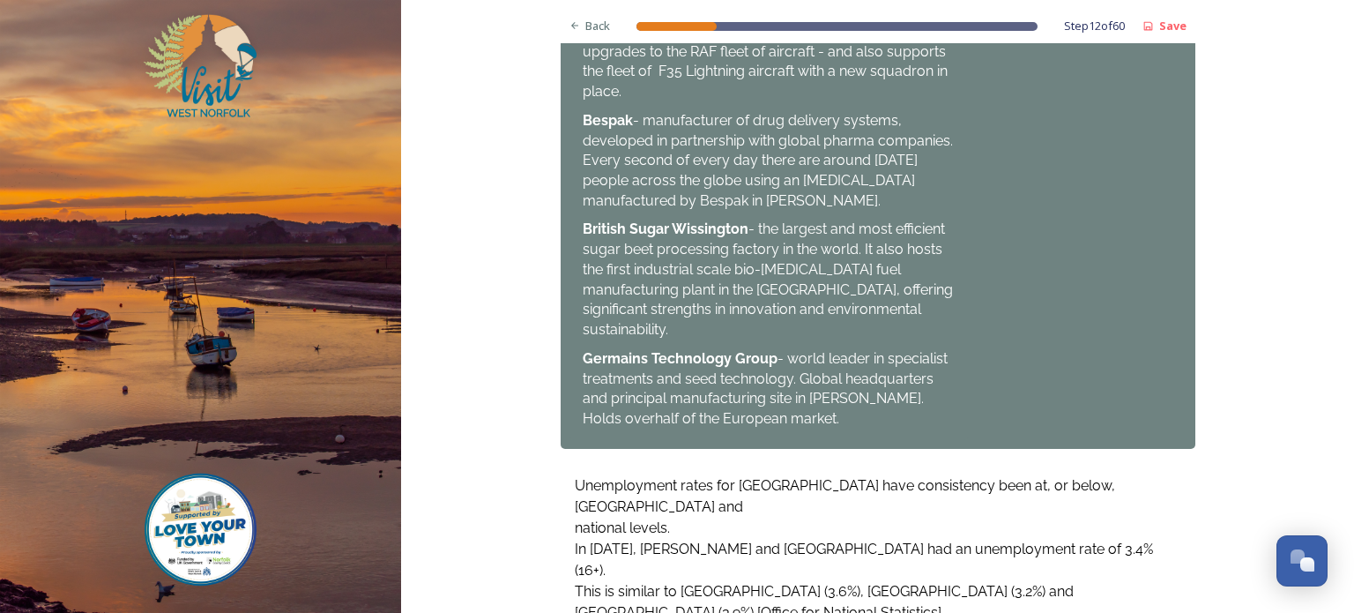
scroll to position [1553, 0]
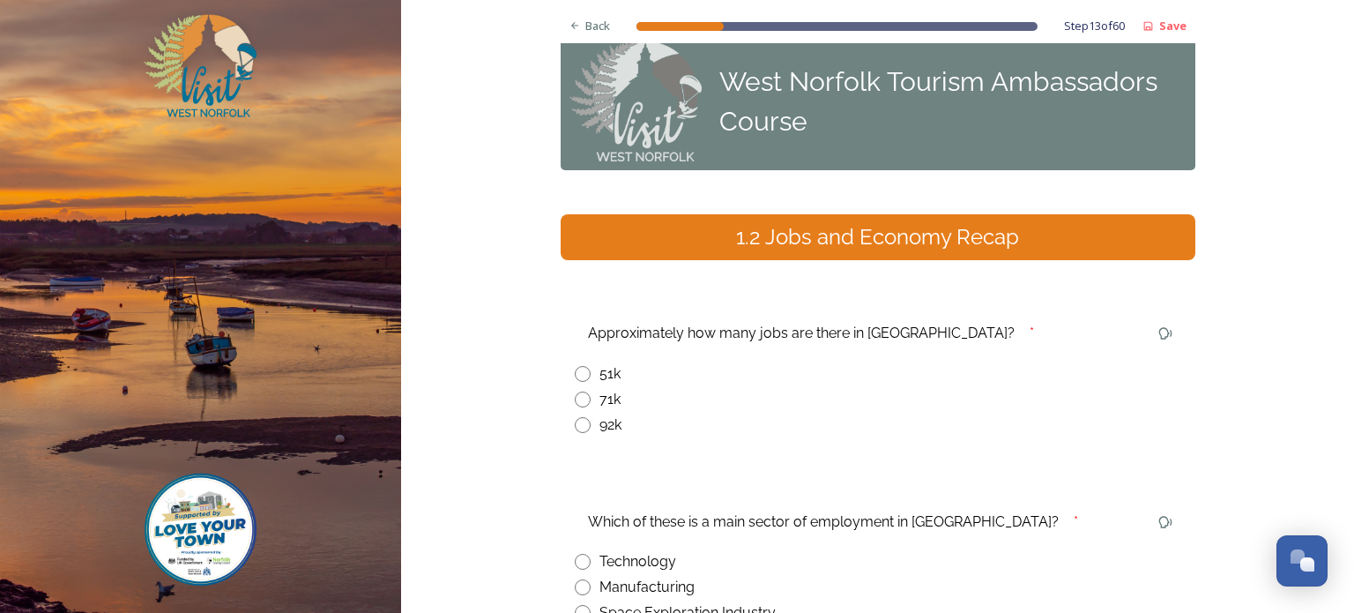
scroll to position [0, 0]
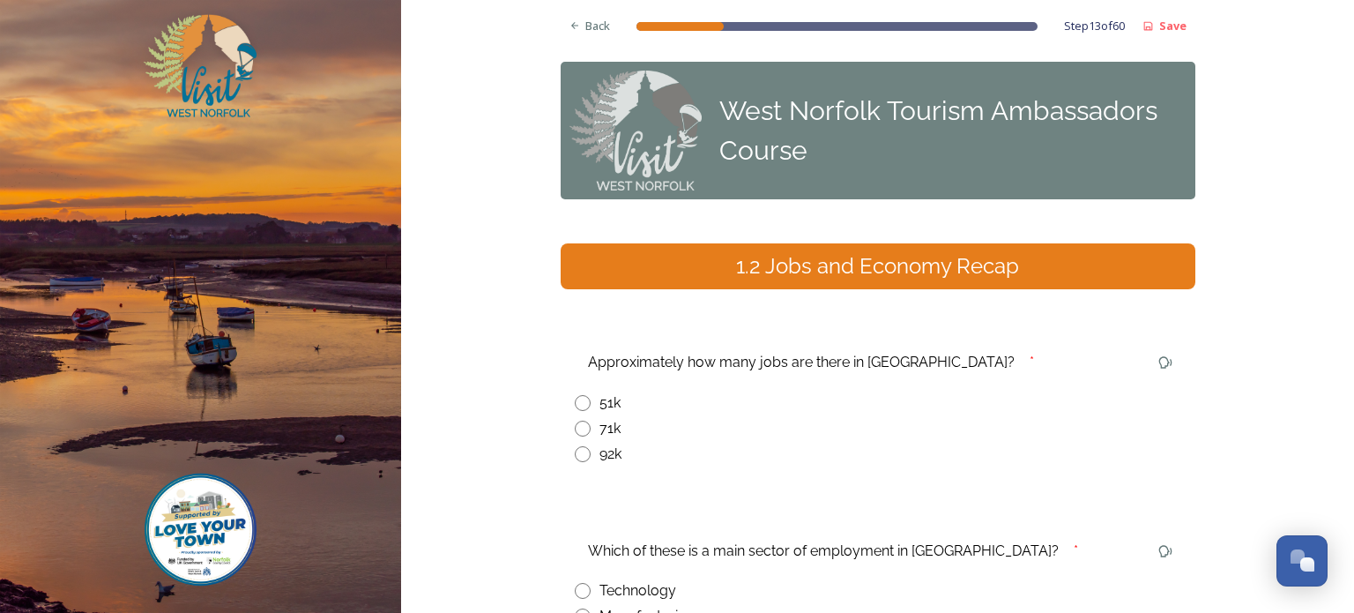
click at [579, 428] on input "radio" at bounding box center [583, 429] width 16 height 16
radio input "true"
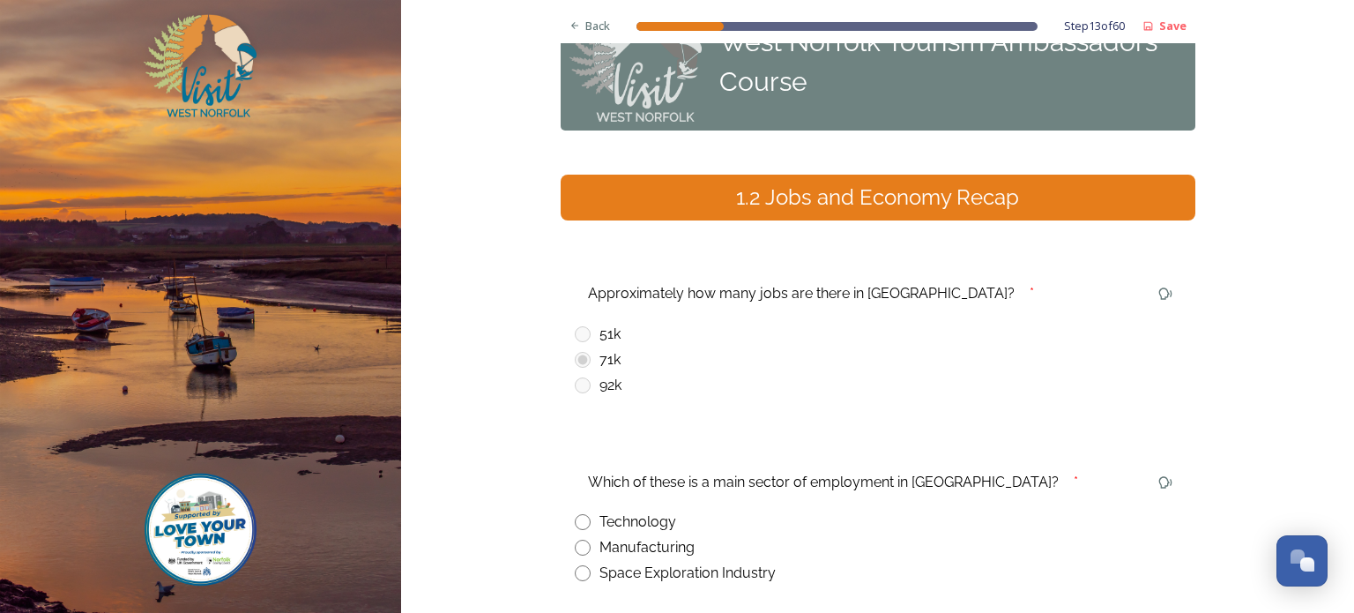
scroll to position [176, 0]
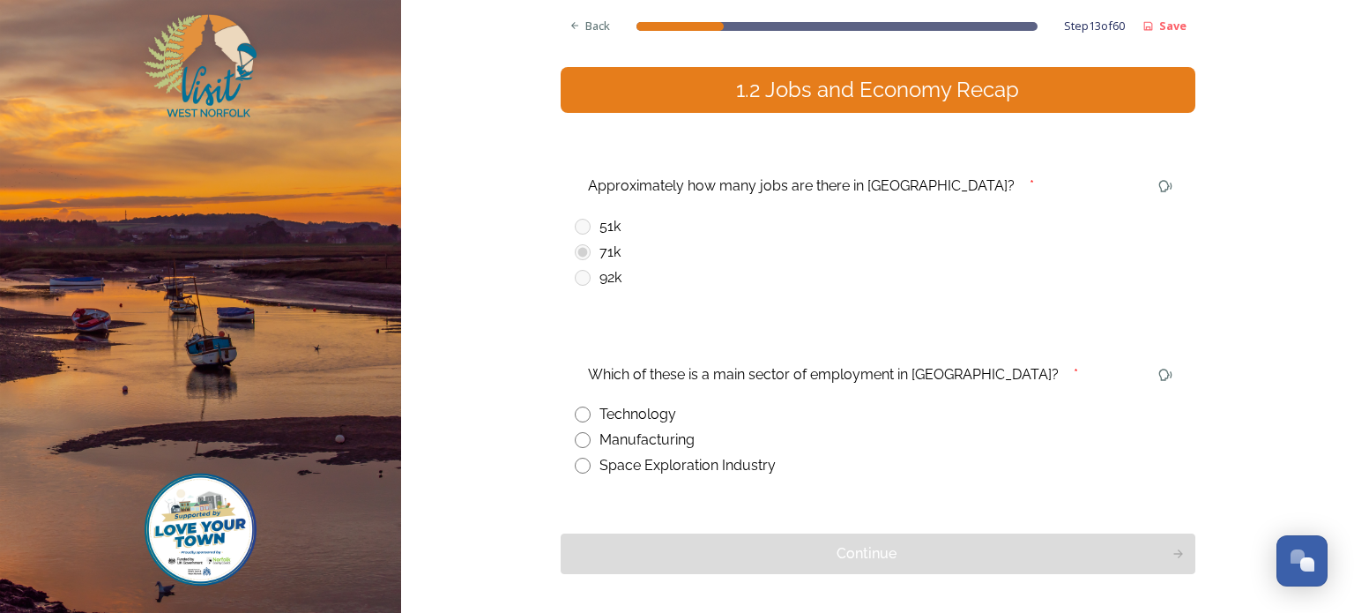
click at [577, 439] on input "radio" at bounding box center [583, 440] width 16 height 16
radio input "true"
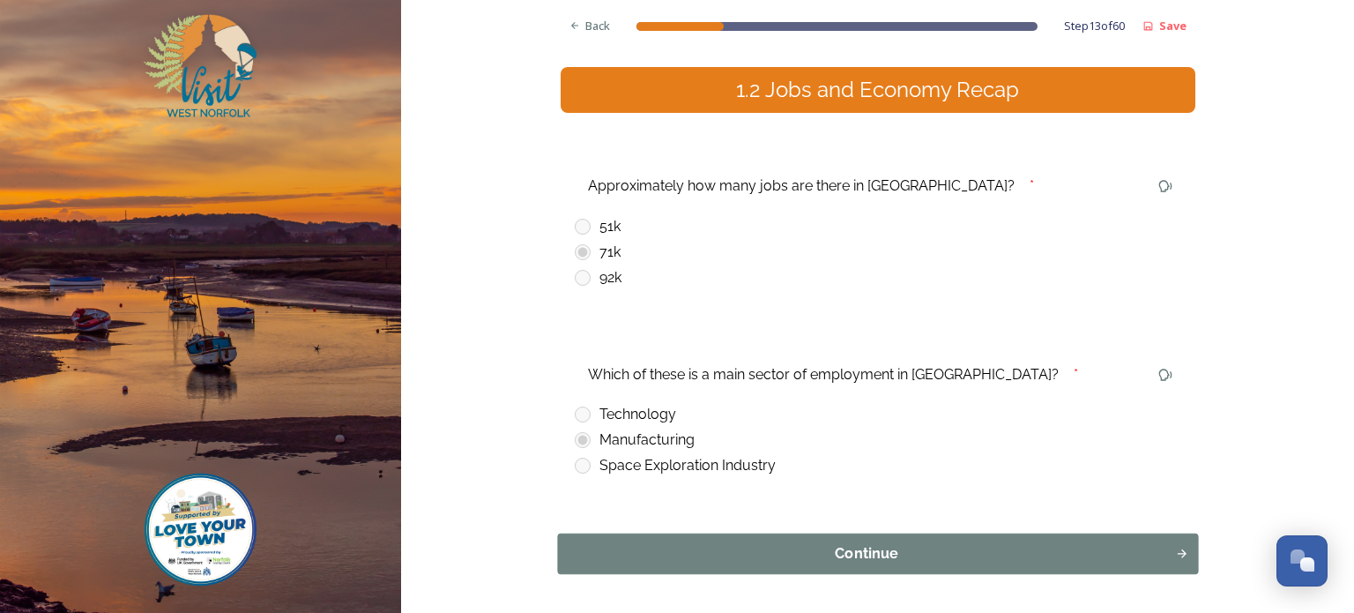
click at [846, 549] on div "Continue" at bounding box center [866, 553] width 599 height 21
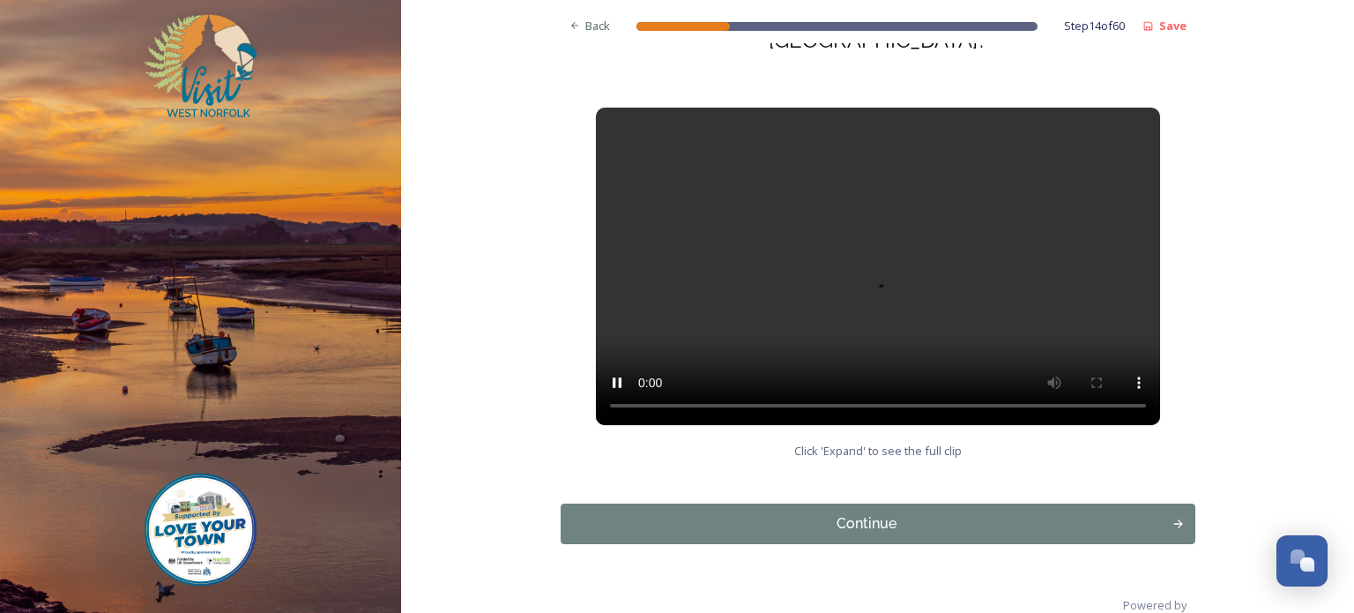
scroll to position [258, 0]
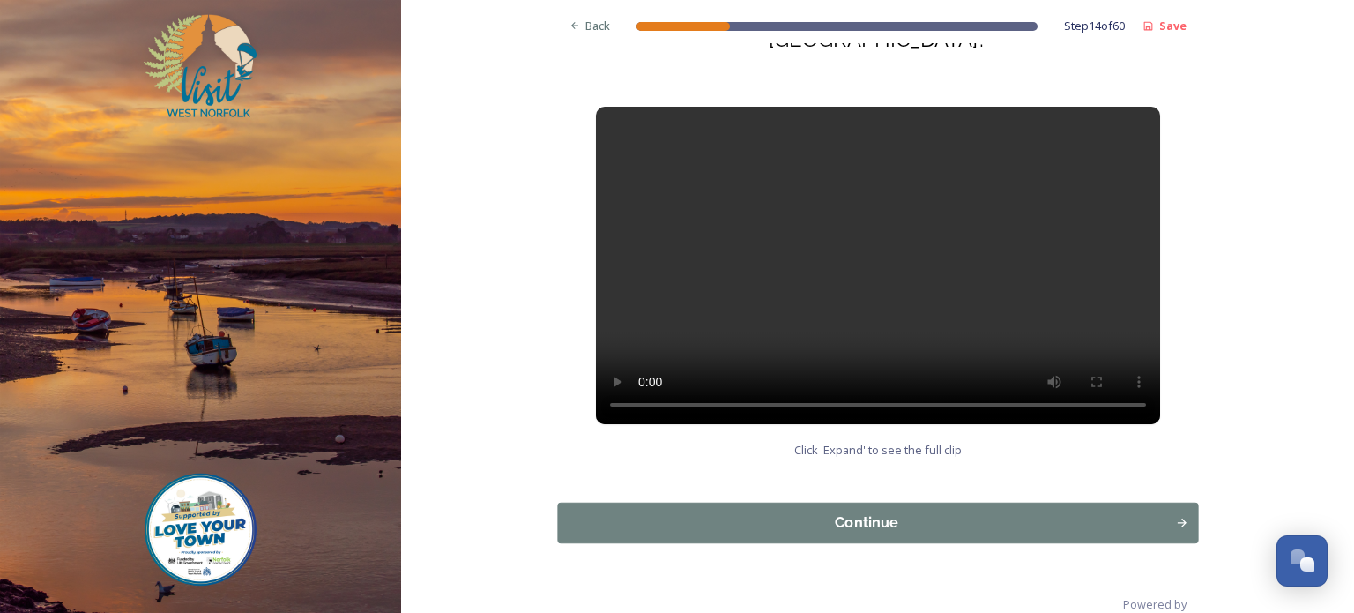
click at [888, 512] on div "Continue" at bounding box center [866, 522] width 599 height 21
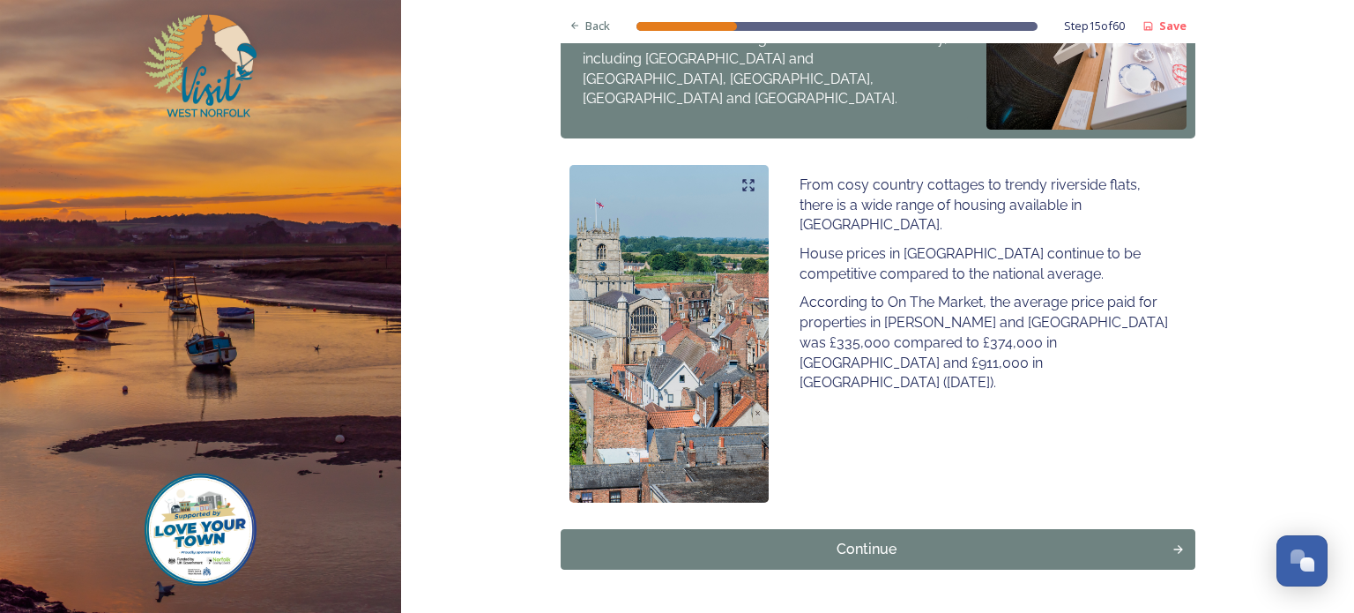
scroll to position [1097, 0]
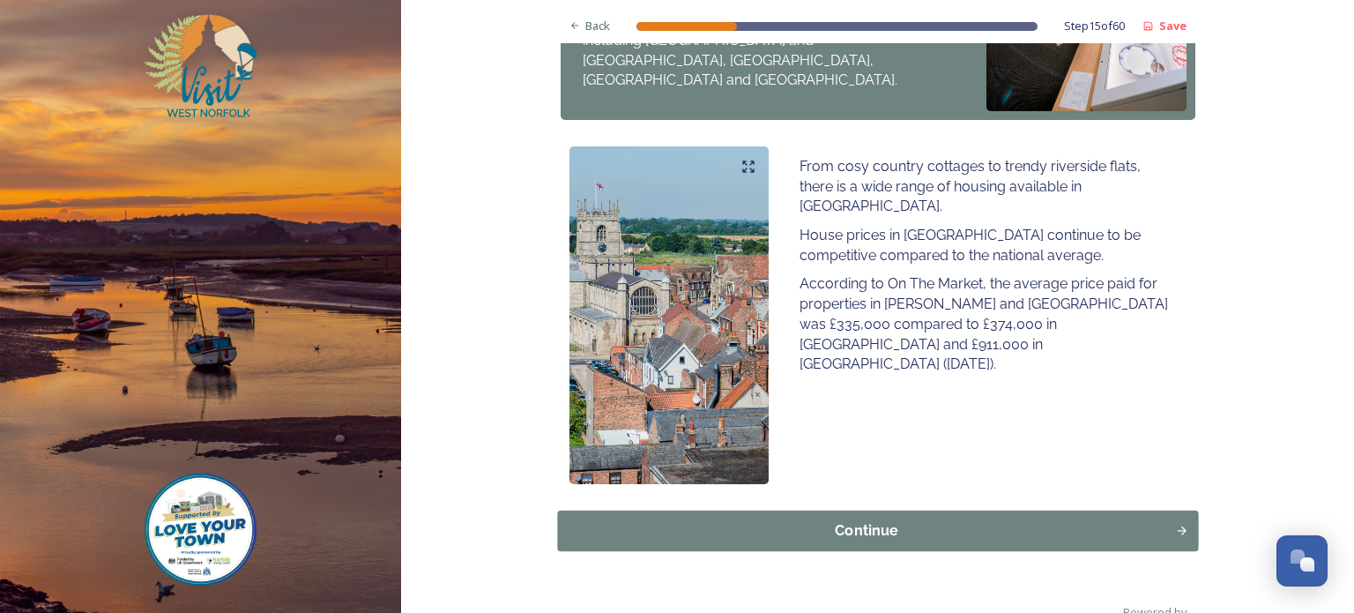
click at [847, 520] on div "Continue" at bounding box center [866, 530] width 599 height 21
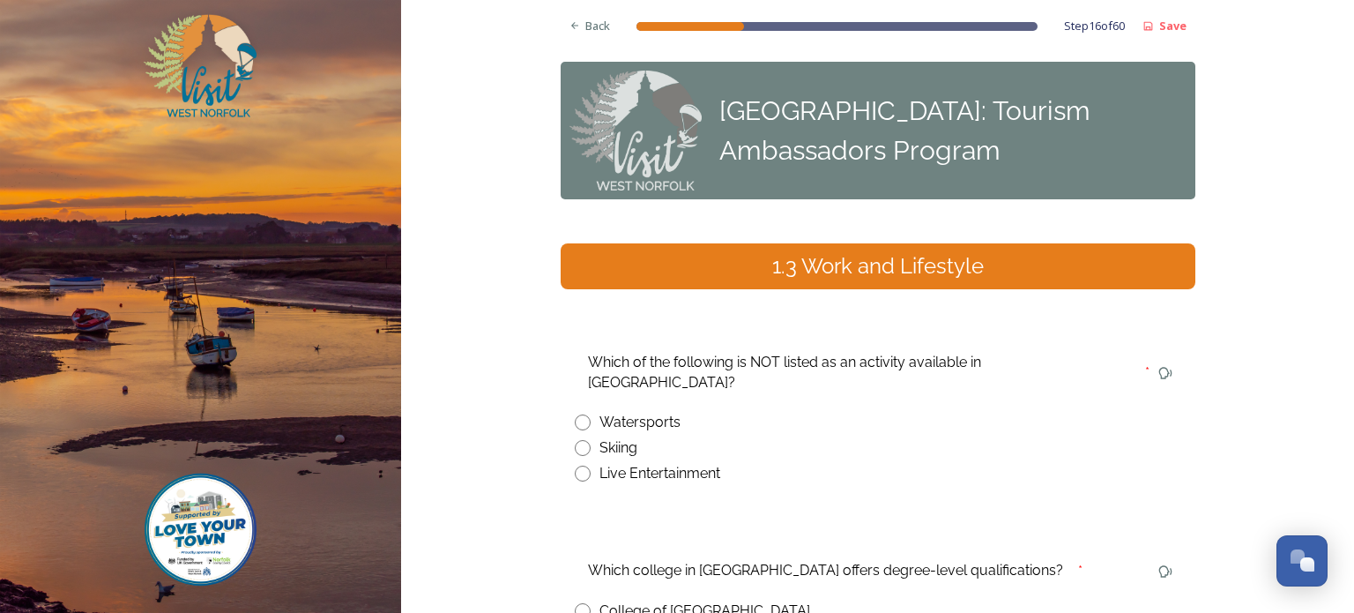
click at [575, 440] on input "radio" at bounding box center [583, 448] width 16 height 16
radio input "true"
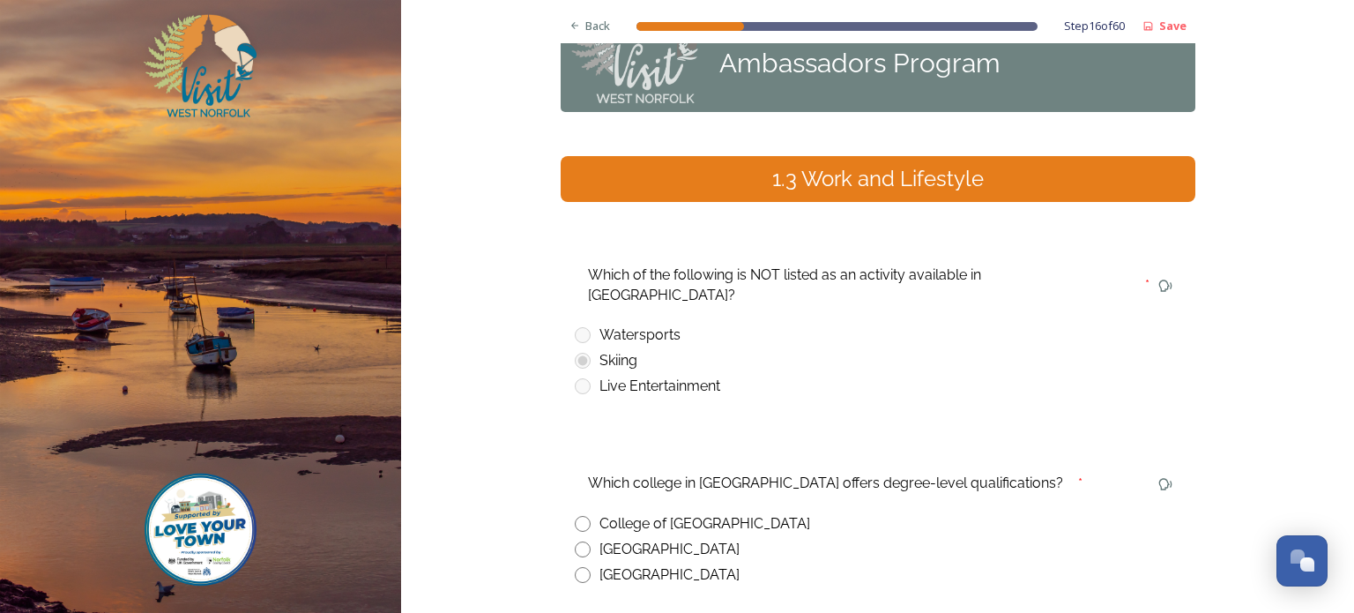
scroll to position [176, 0]
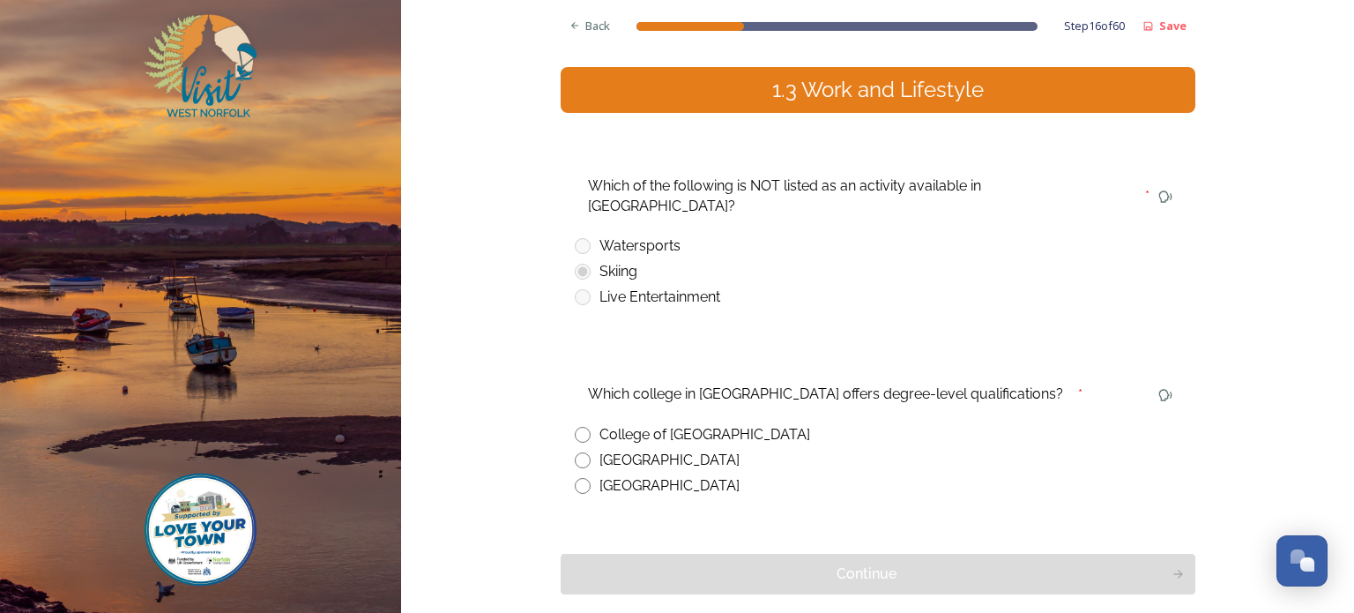
click at [575, 427] on input "radio" at bounding box center [583, 435] width 16 height 16
radio input "true"
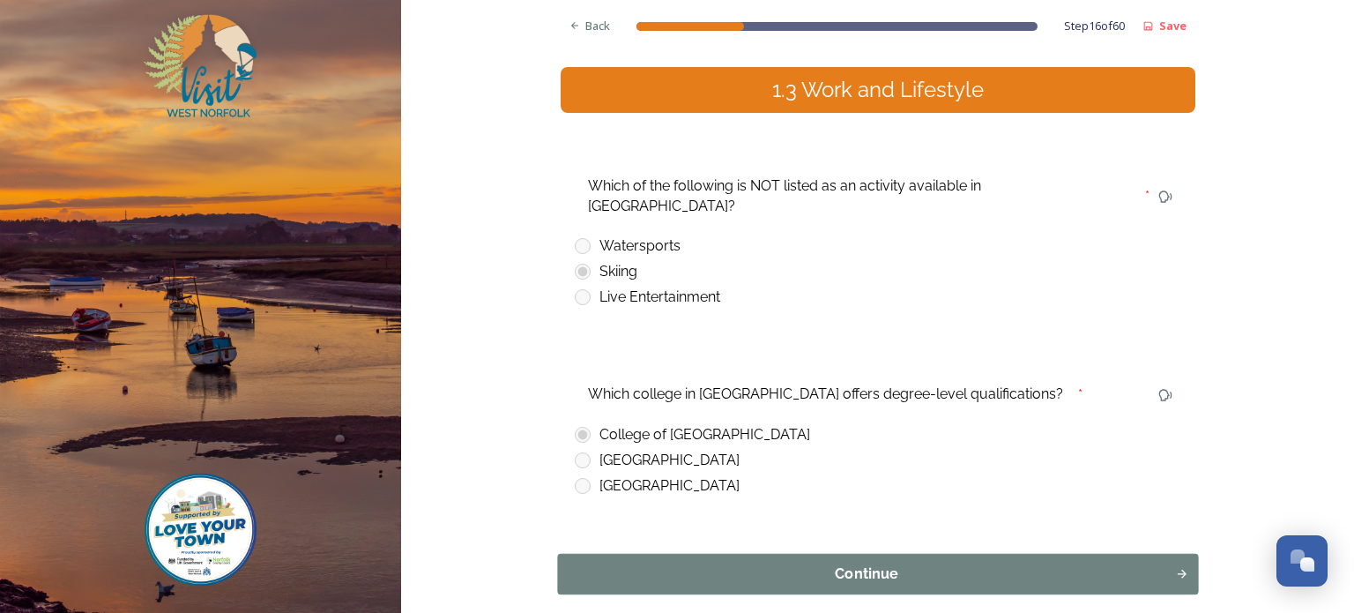
click at [874, 563] on div "Continue" at bounding box center [866, 573] width 599 height 21
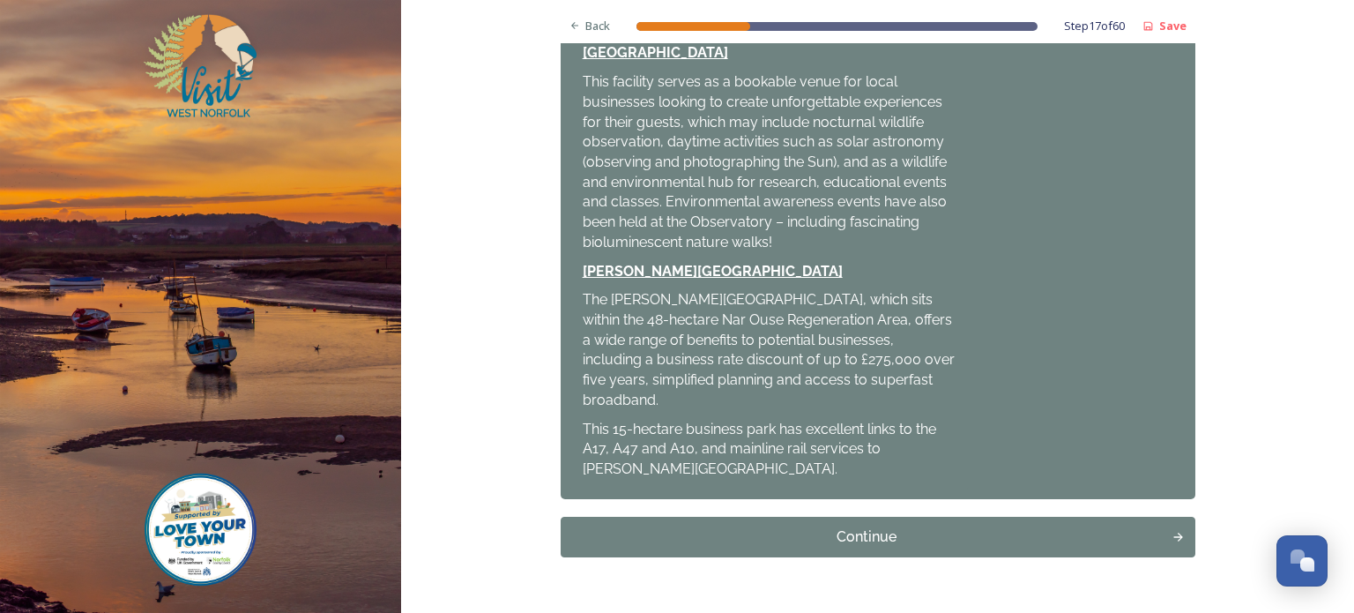
scroll to position [681, 0]
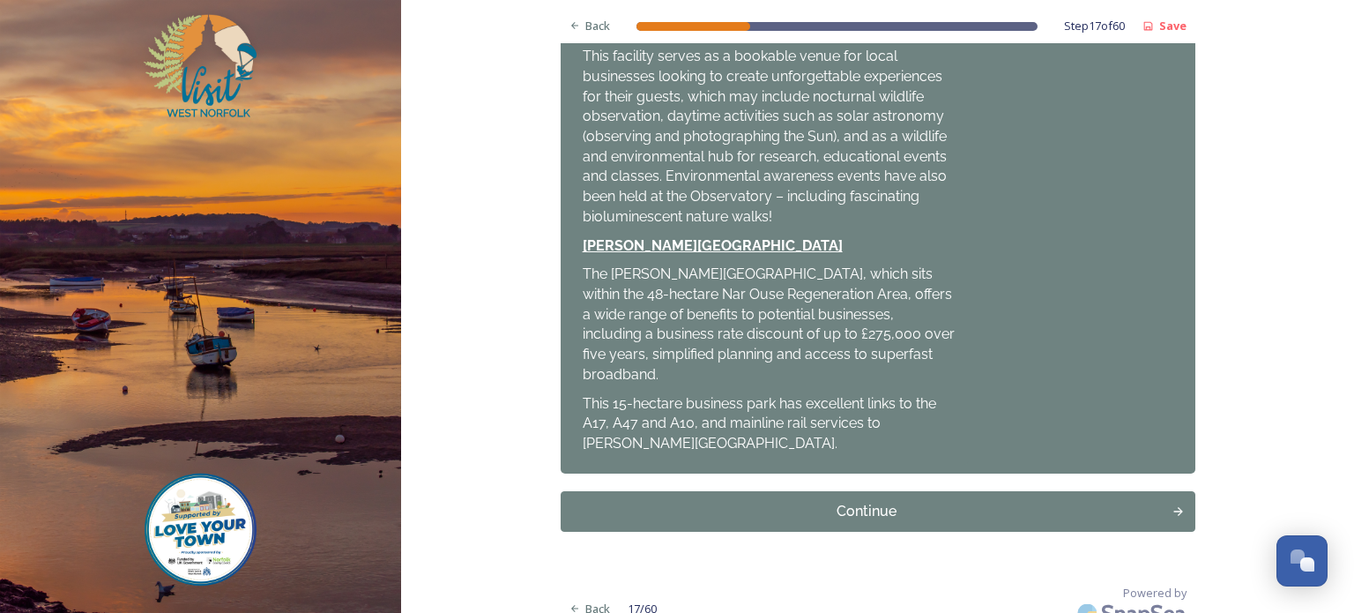
click at [808, 501] on div "Continue" at bounding box center [866, 511] width 593 height 21
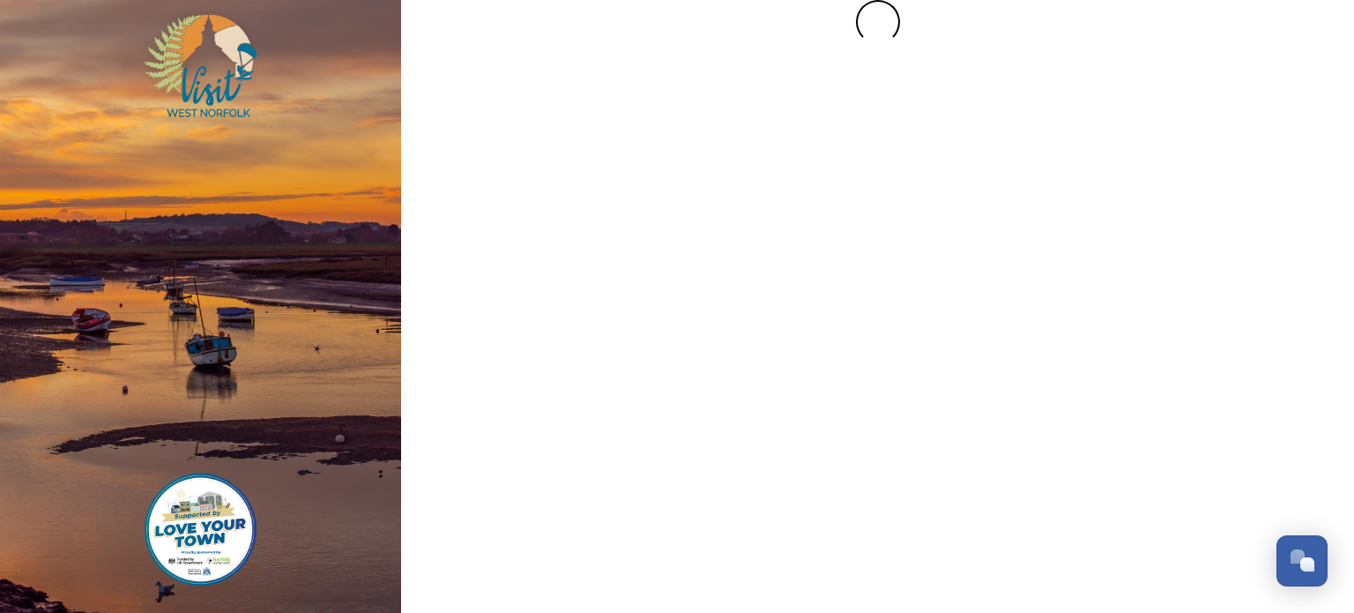
scroll to position [0, 0]
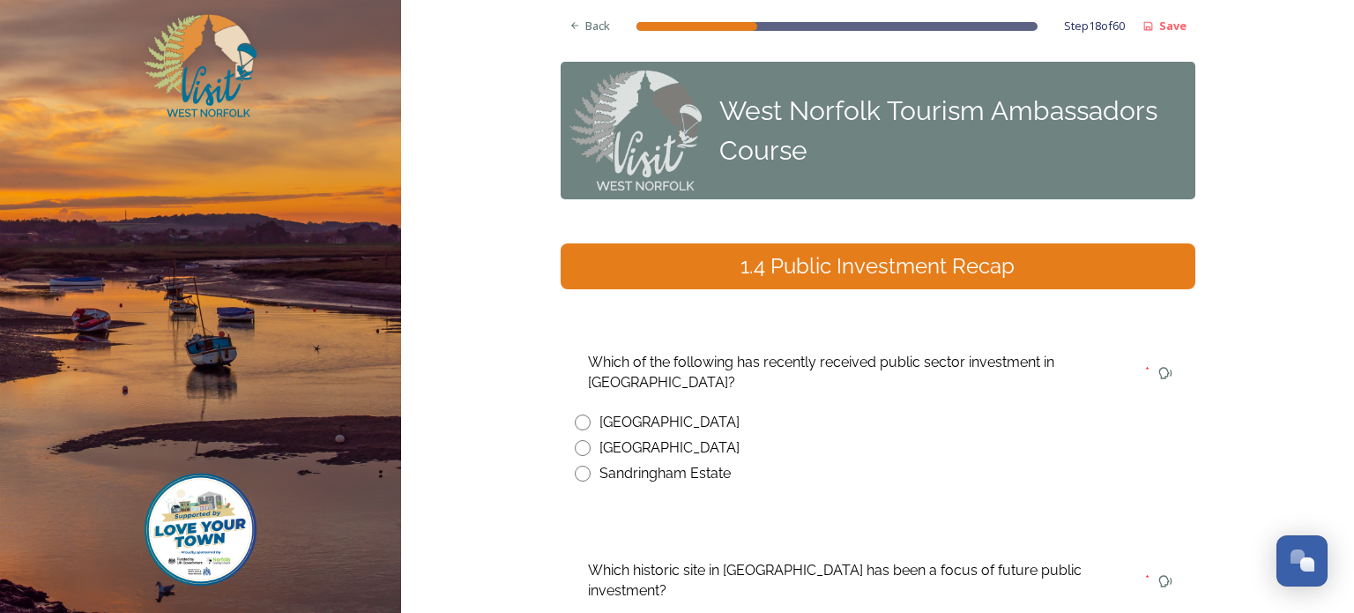
click at [575, 424] on input "radio" at bounding box center [583, 422] width 16 height 16
radio input "true"
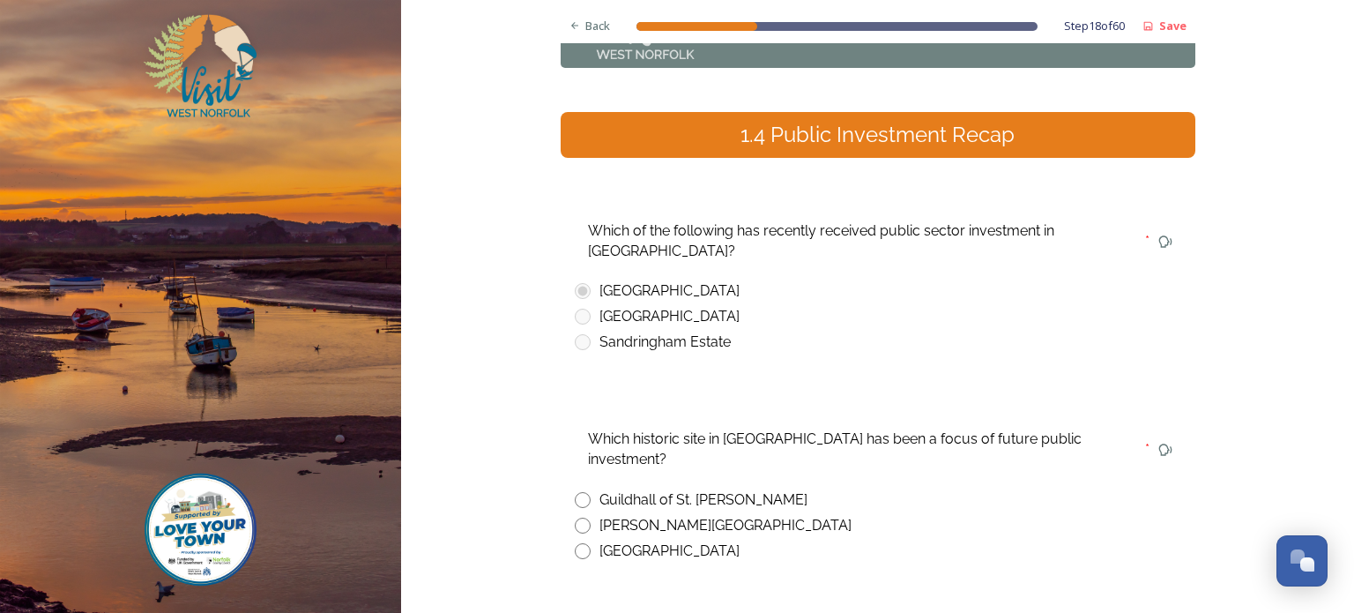
scroll to position [176, 0]
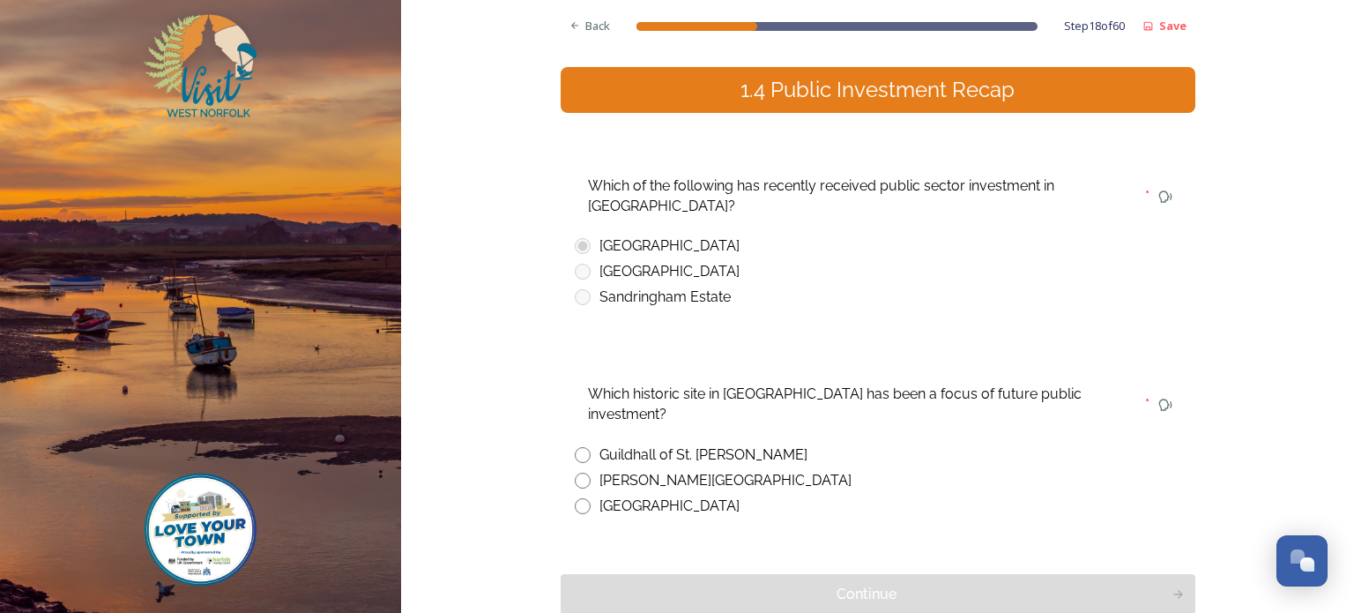
click at [575, 447] on input "radio" at bounding box center [583, 455] width 16 height 16
radio input "true"
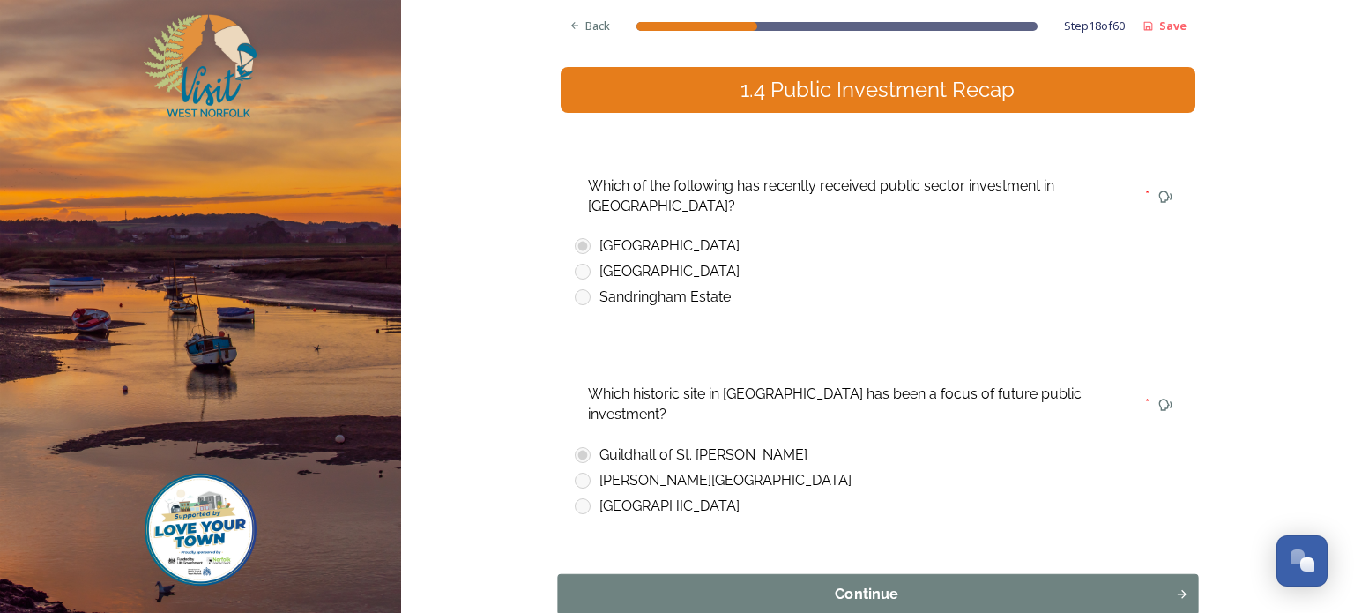
click at [833, 584] on div "Continue" at bounding box center [866, 594] width 599 height 21
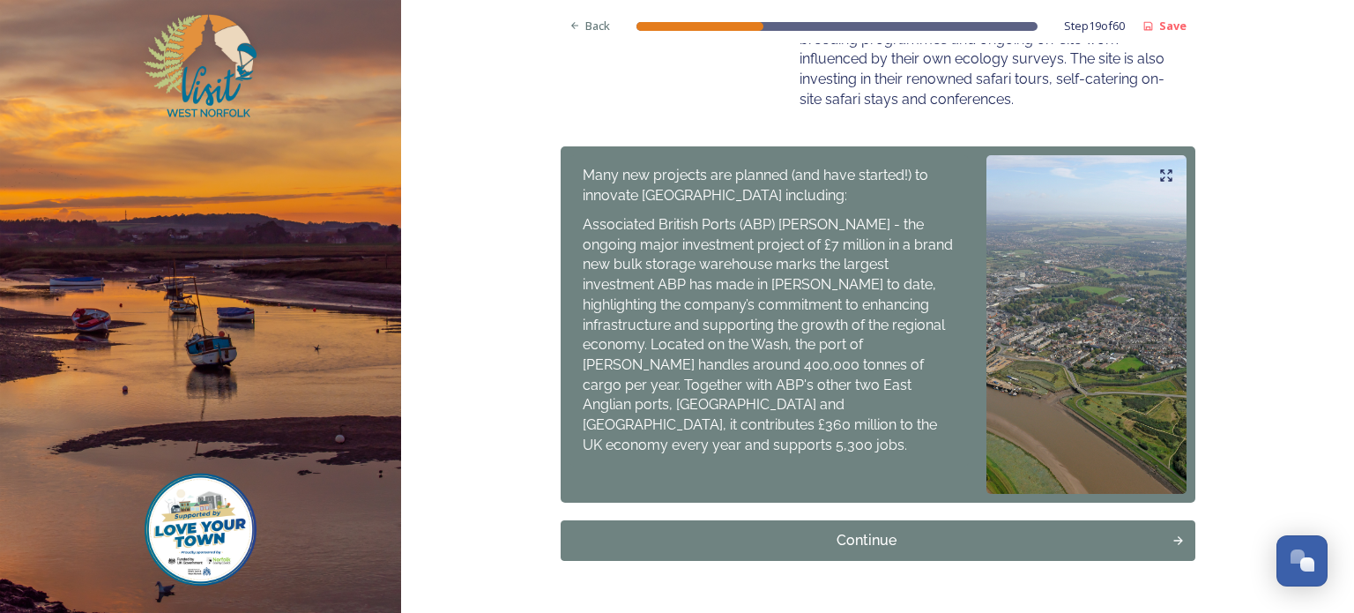
scroll to position [882, 0]
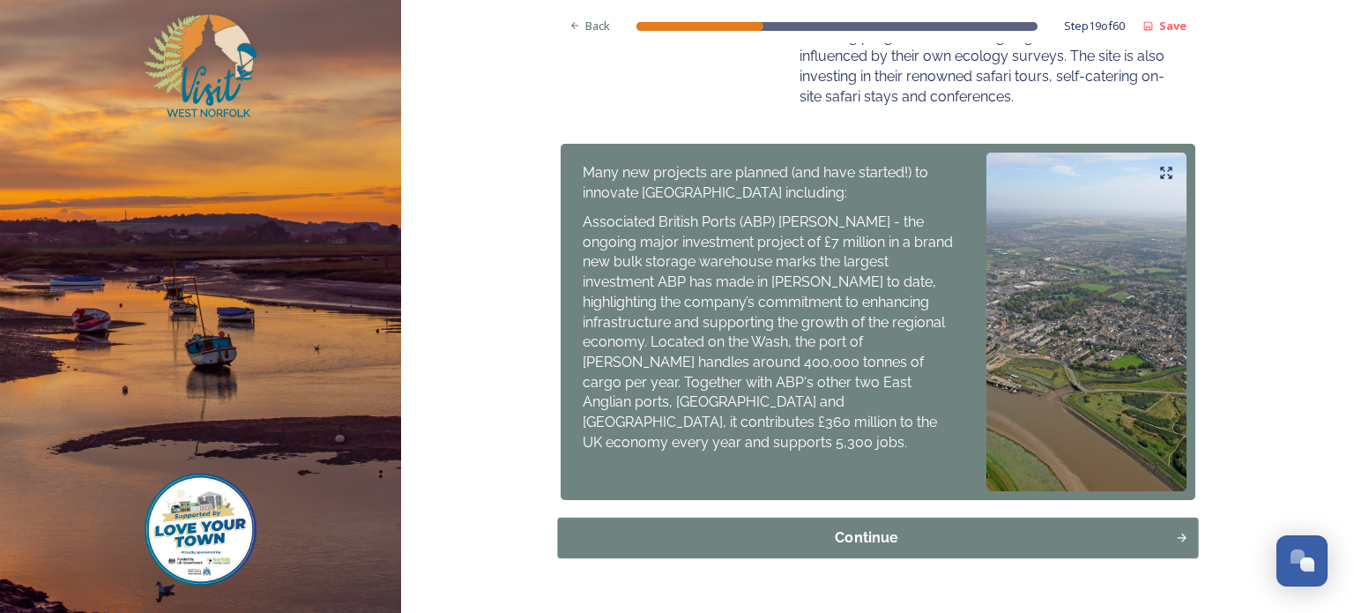
click at [852, 527] on div "Continue" at bounding box center [866, 537] width 599 height 21
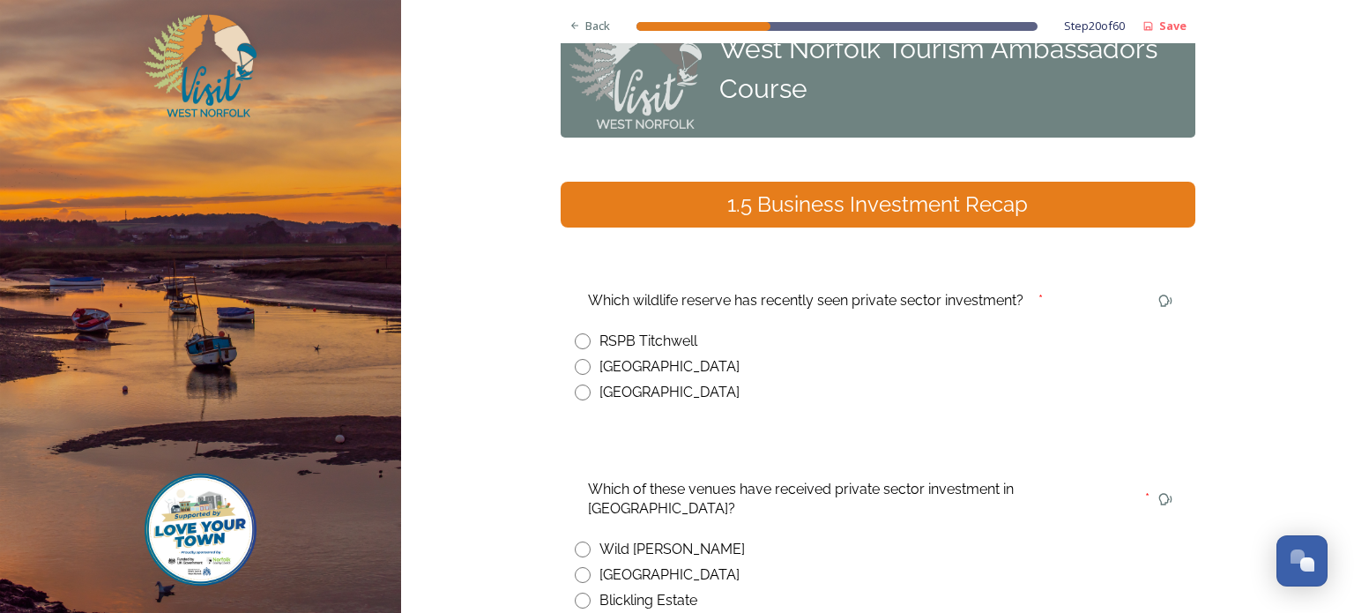
scroll to position [88, 0]
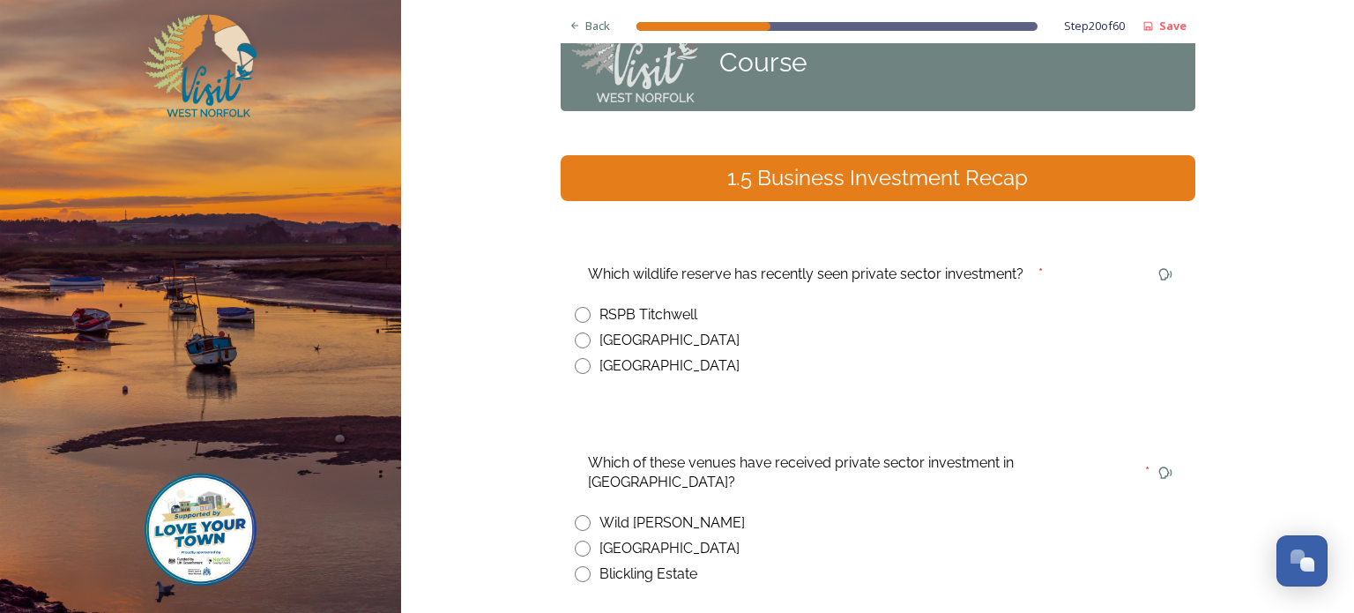
click at [575, 340] on input "radio" at bounding box center [583, 340] width 16 height 16
radio input "true"
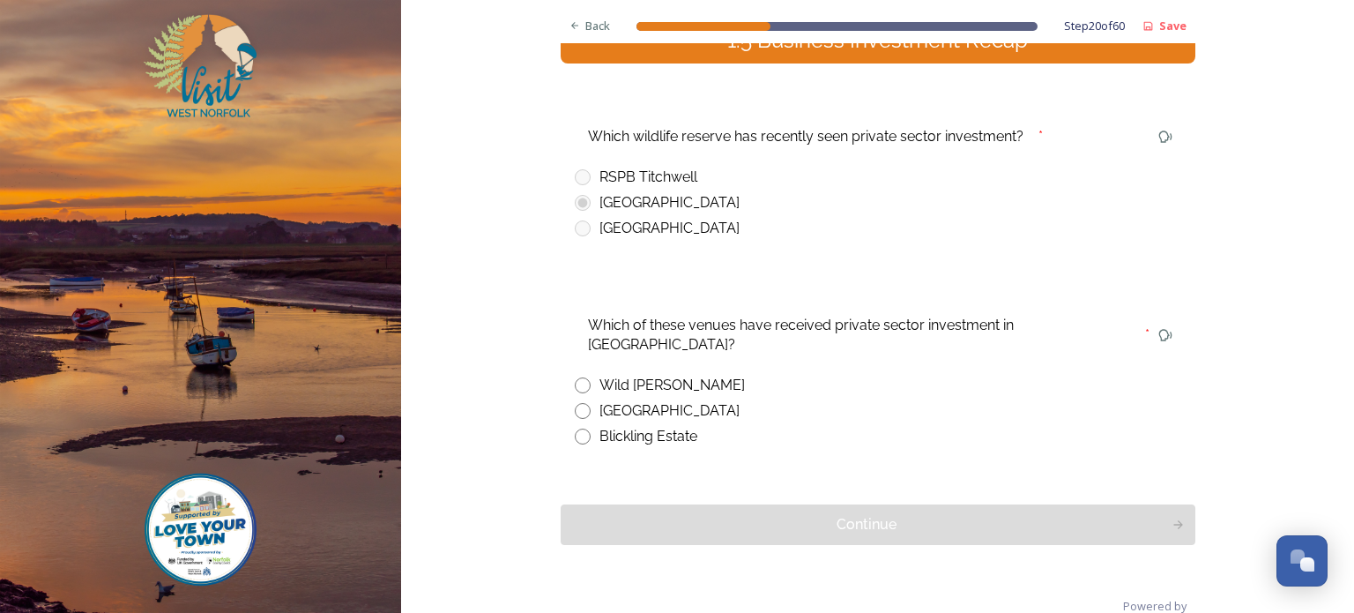
scroll to position [240, 0]
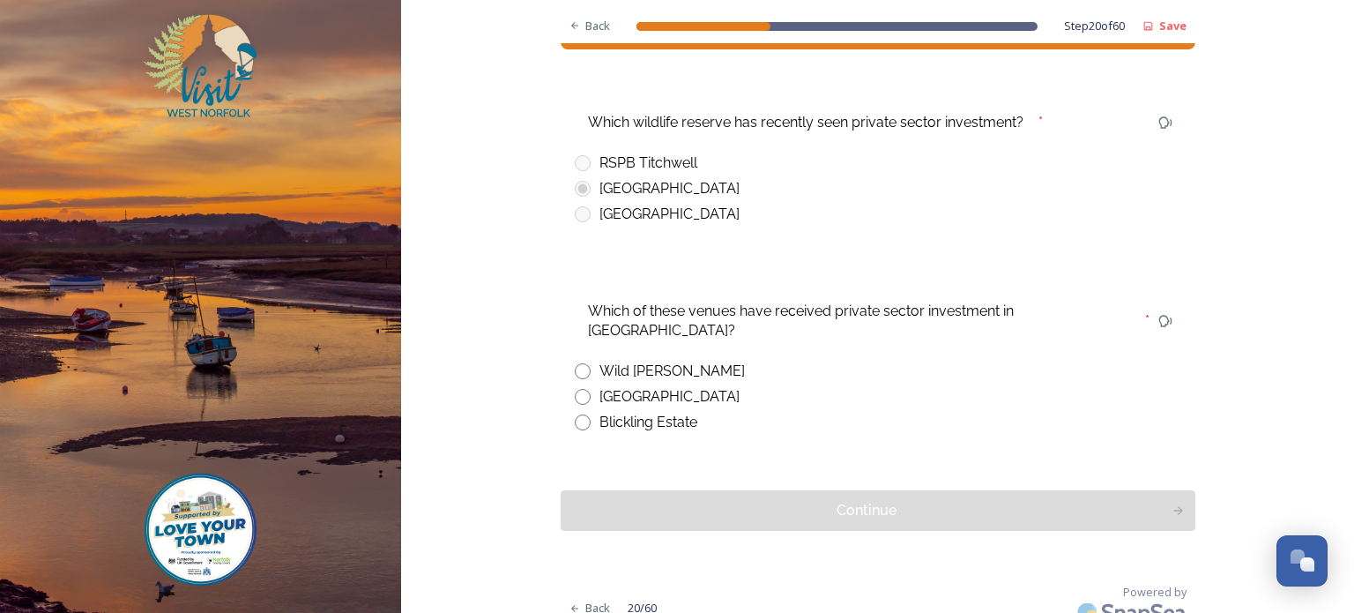
click at [575, 363] on input "radio" at bounding box center [583, 371] width 16 height 16
radio input "true"
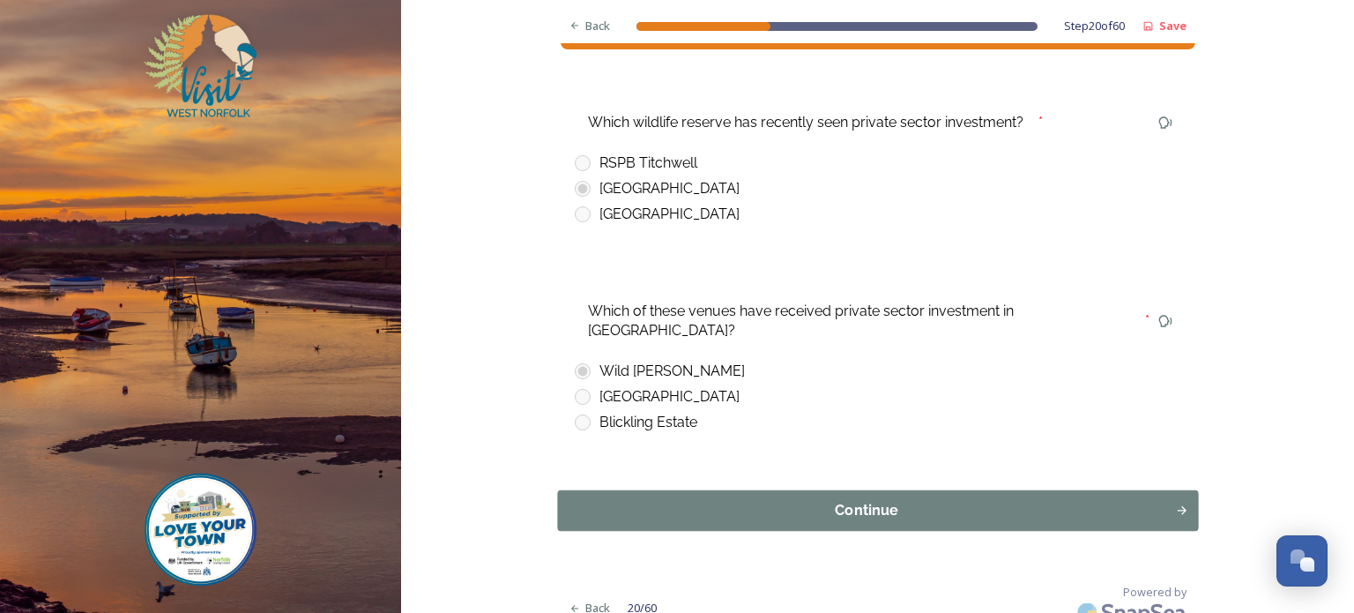
click at [836, 500] on div "Continue" at bounding box center [866, 510] width 599 height 21
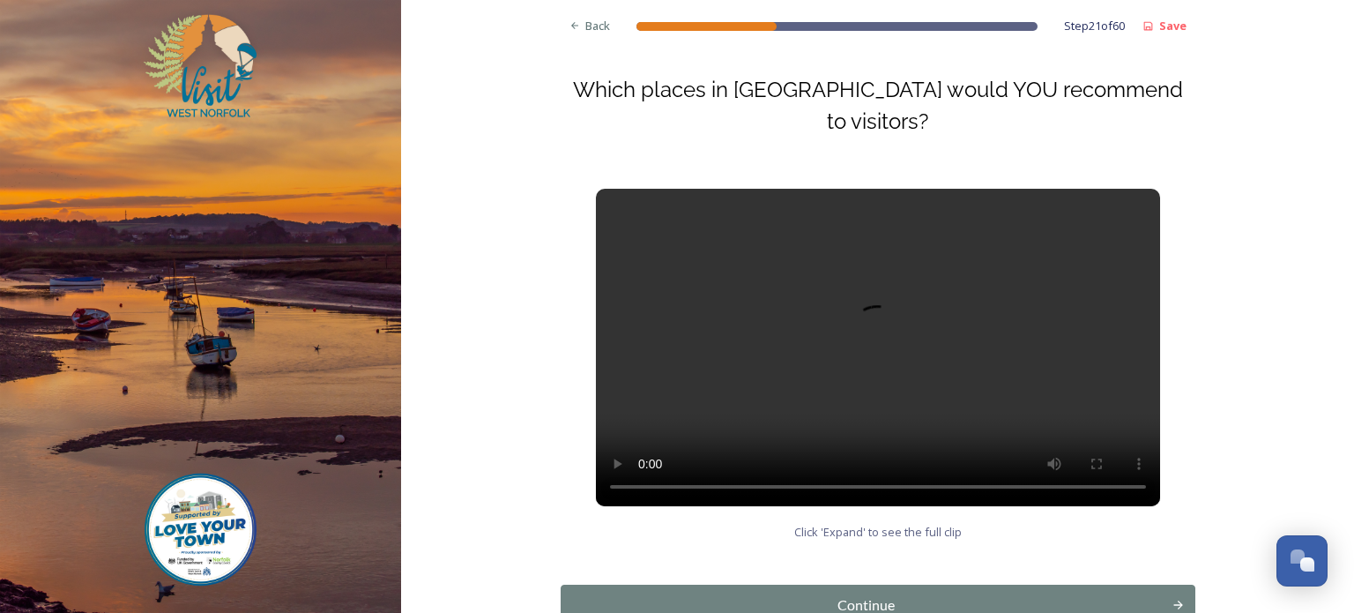
scroll to position [290, 0]
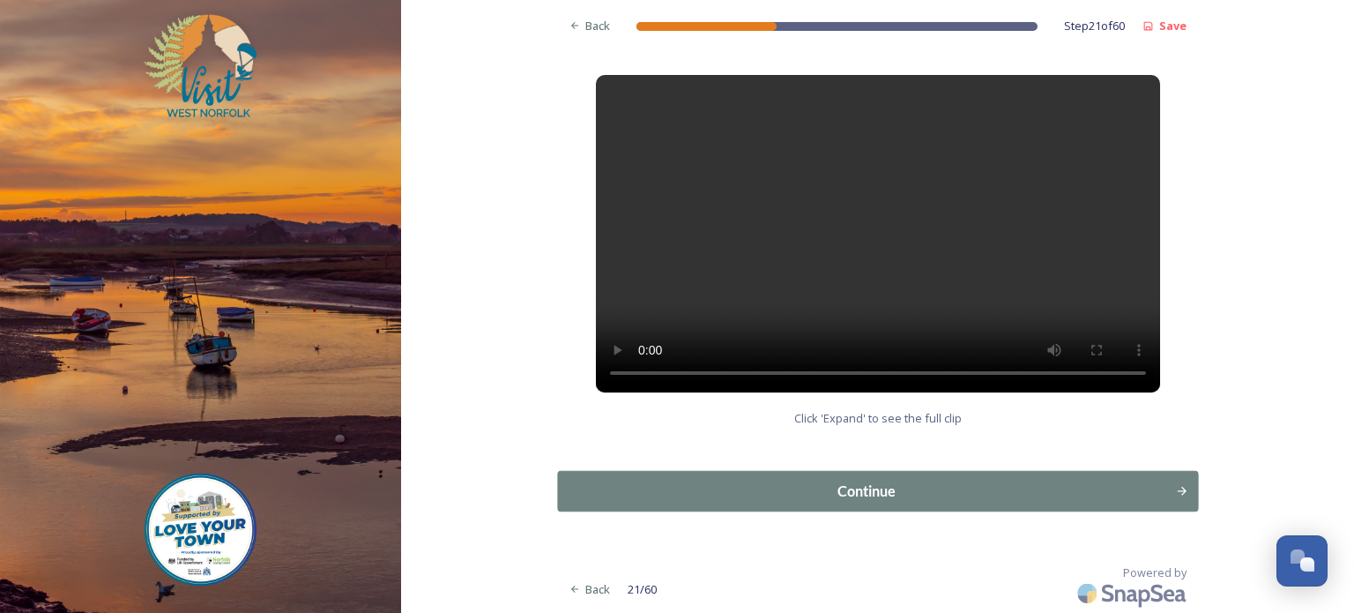
click at [785, 496] on div "Continue" at bounding box center [866, 490] width 599 height 21
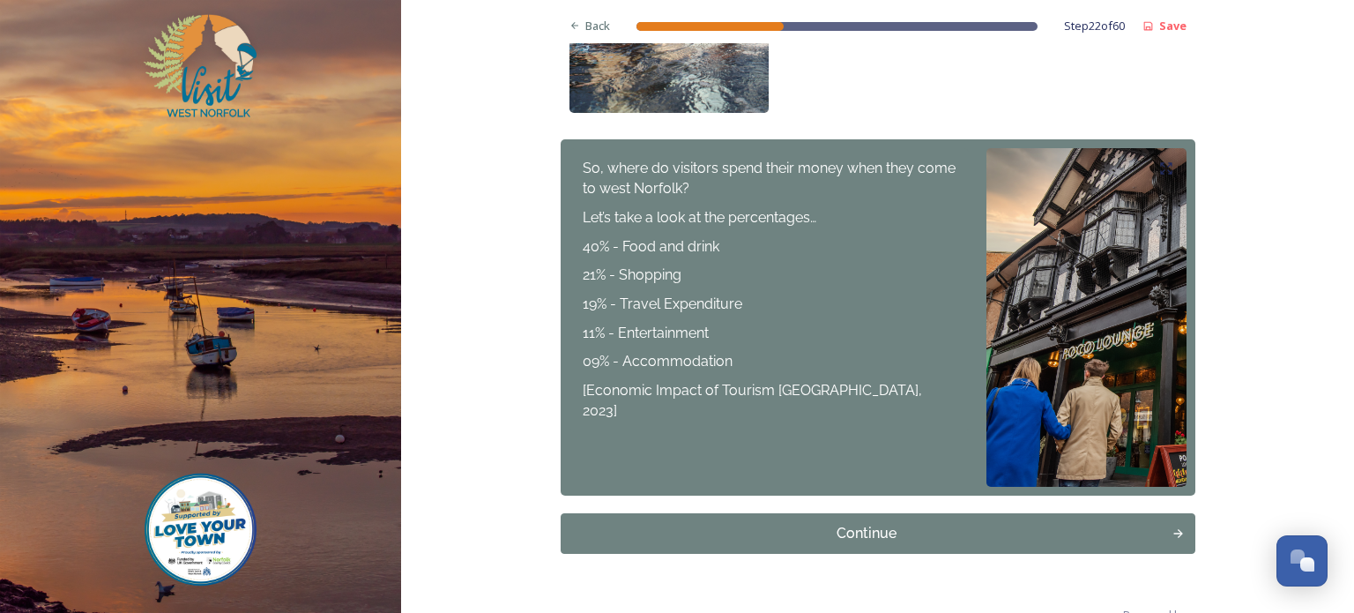
scroll to position [609, 0]
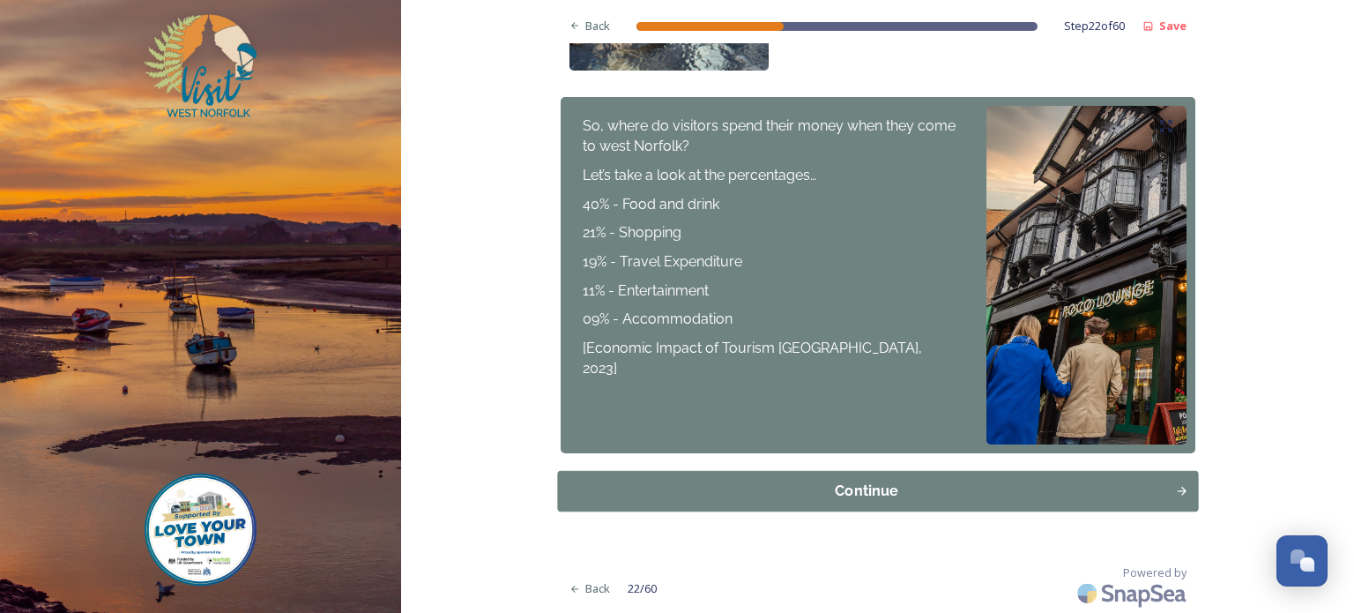
click at [756, 496] on div "Continue" at bounding box center [866, 490] width 599 height 21
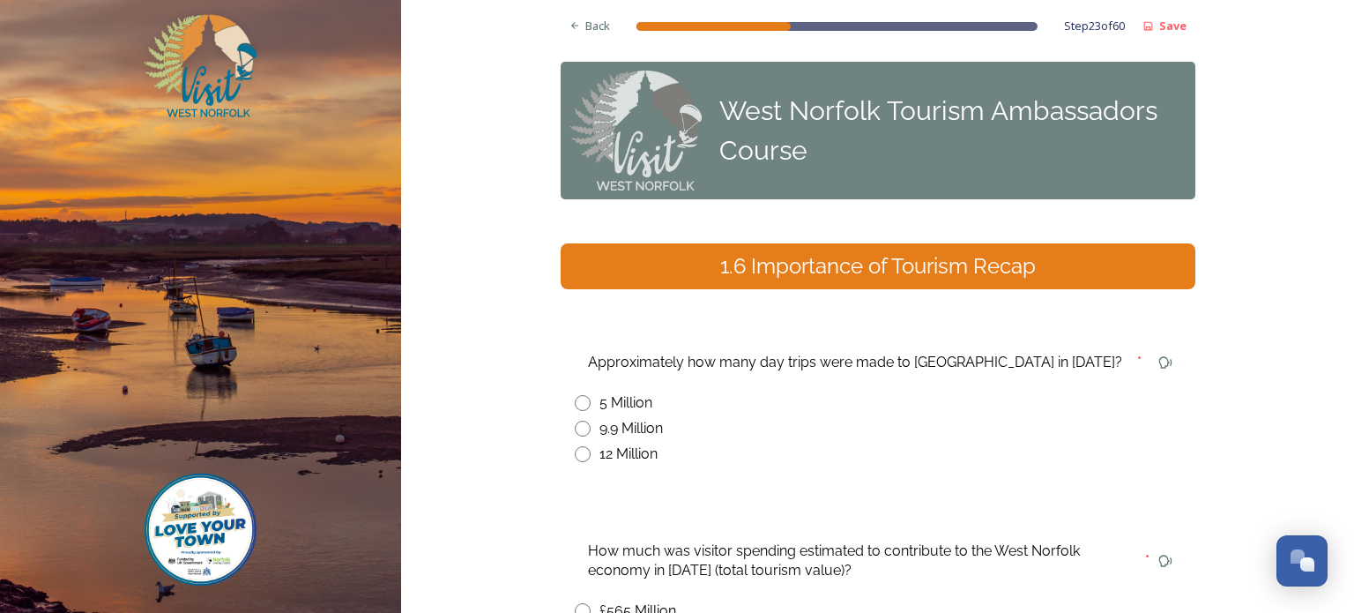
click at [575, 426] on input "radio" at bounding box center [583, 429] width 16 height 16
radio input "true"
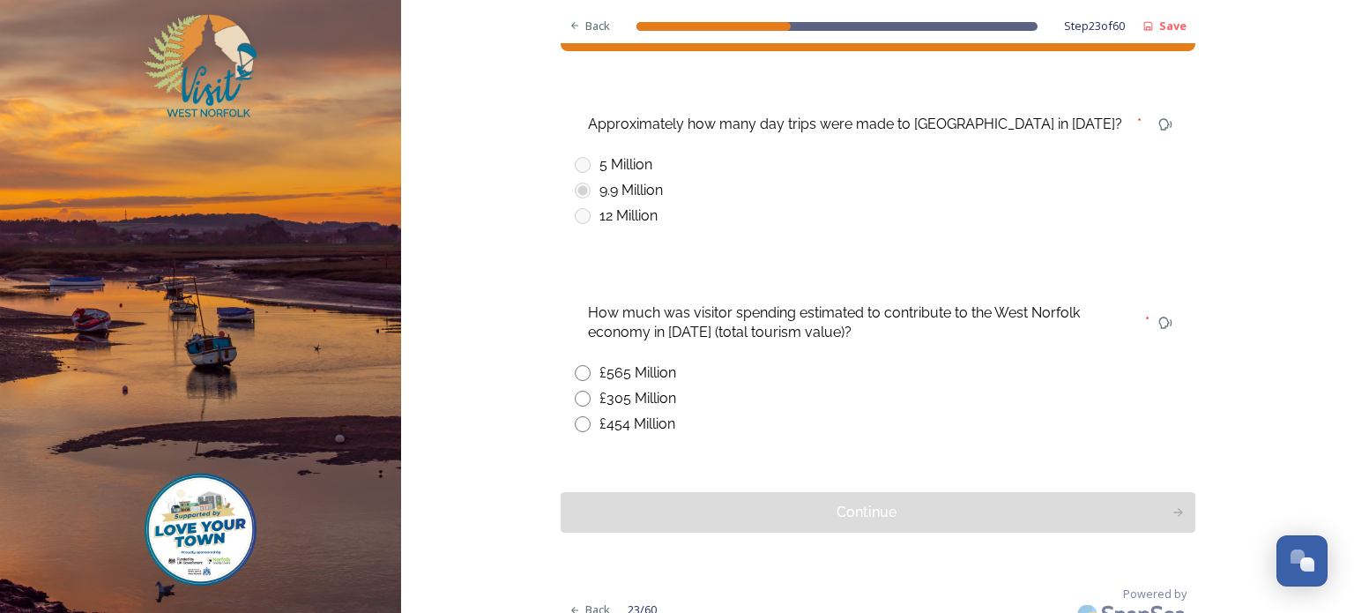
scroll to position [259, 0]
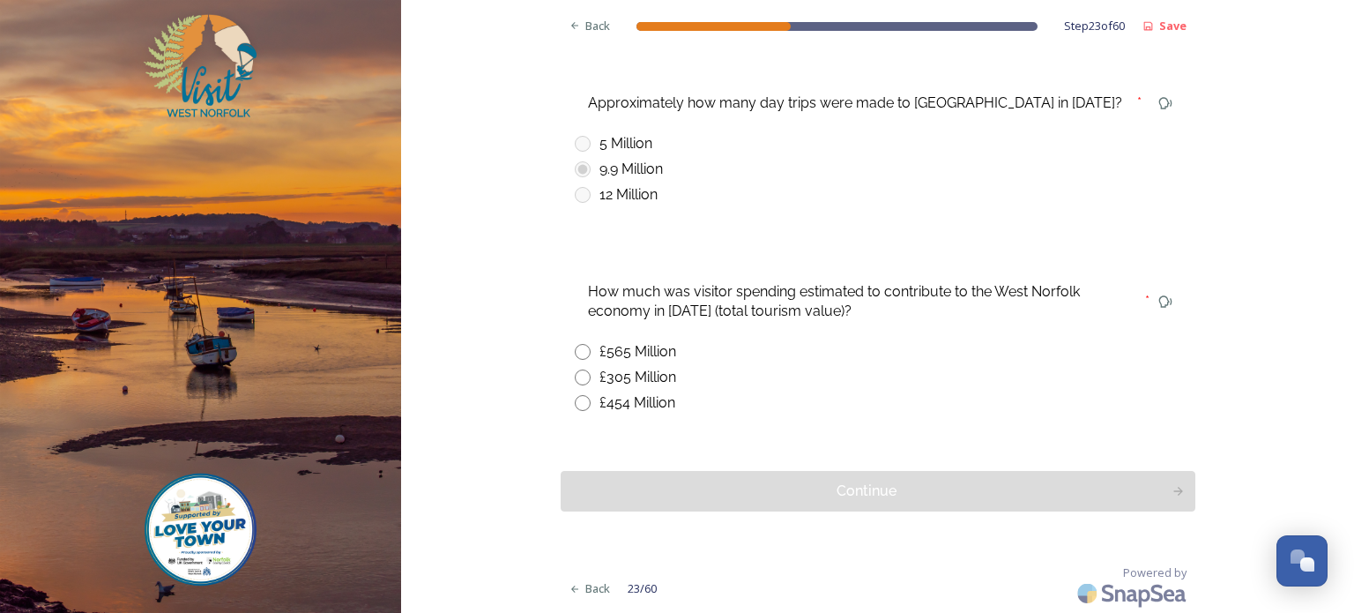
click at [577, 351] on input "radio" at bounding box center [583, 352] width 16 height 16
radio input "true"
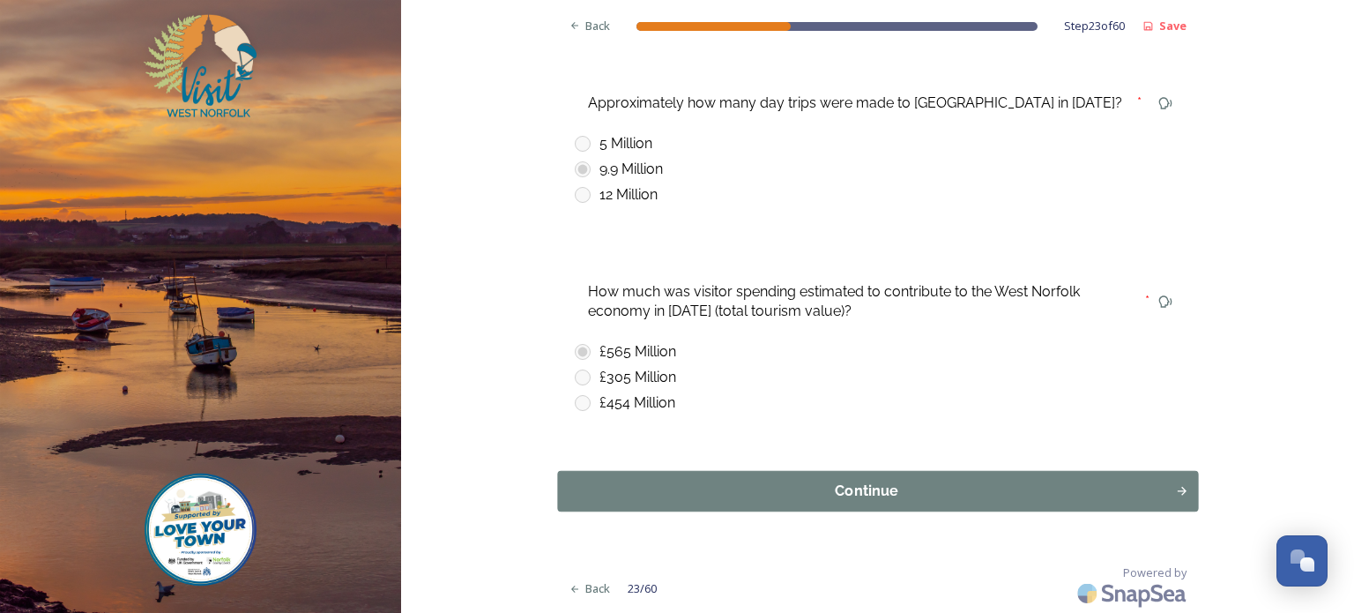
click at [861, 495] on div "Continue" at bounding box center [866, 490] width 599 height 21
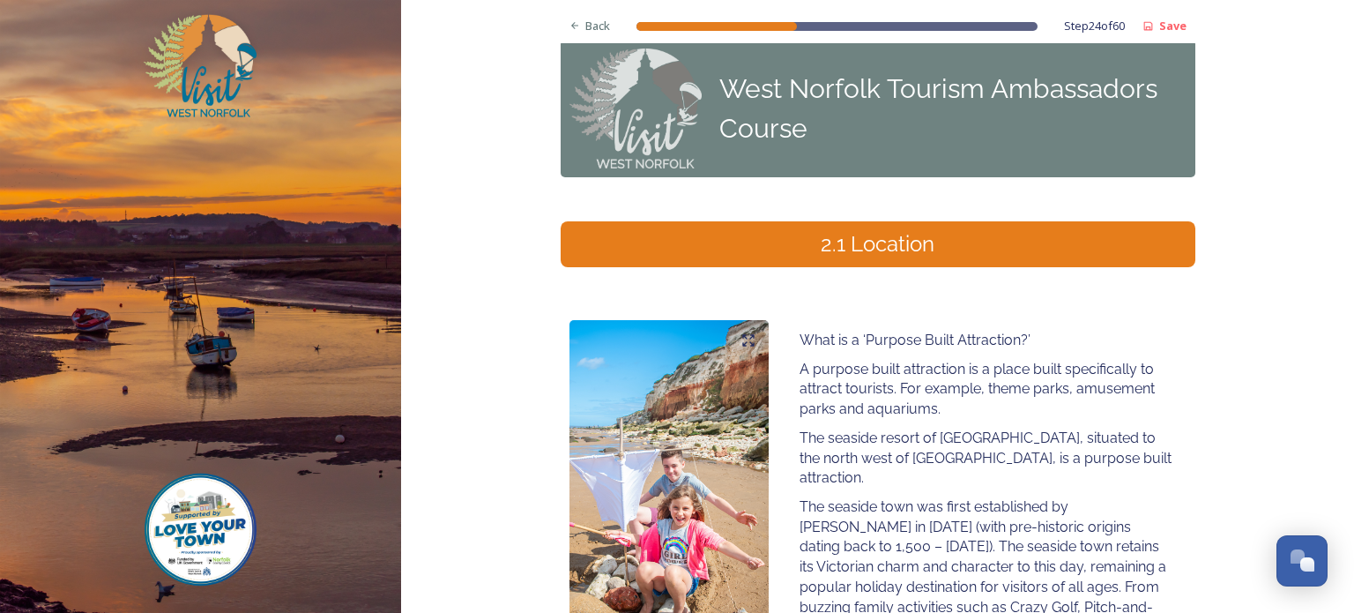
scroll to position [0, 0]
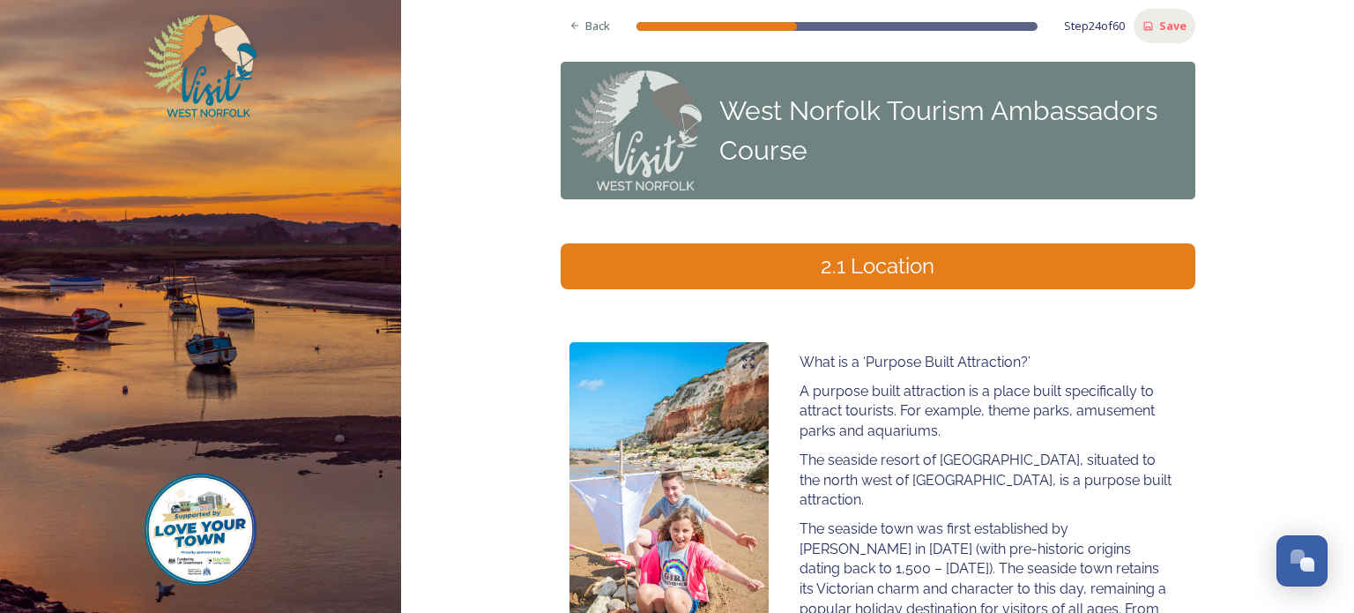
click at [1159, 24] on strong "Save" at bounding box center [1172, 26] width 27 height 16
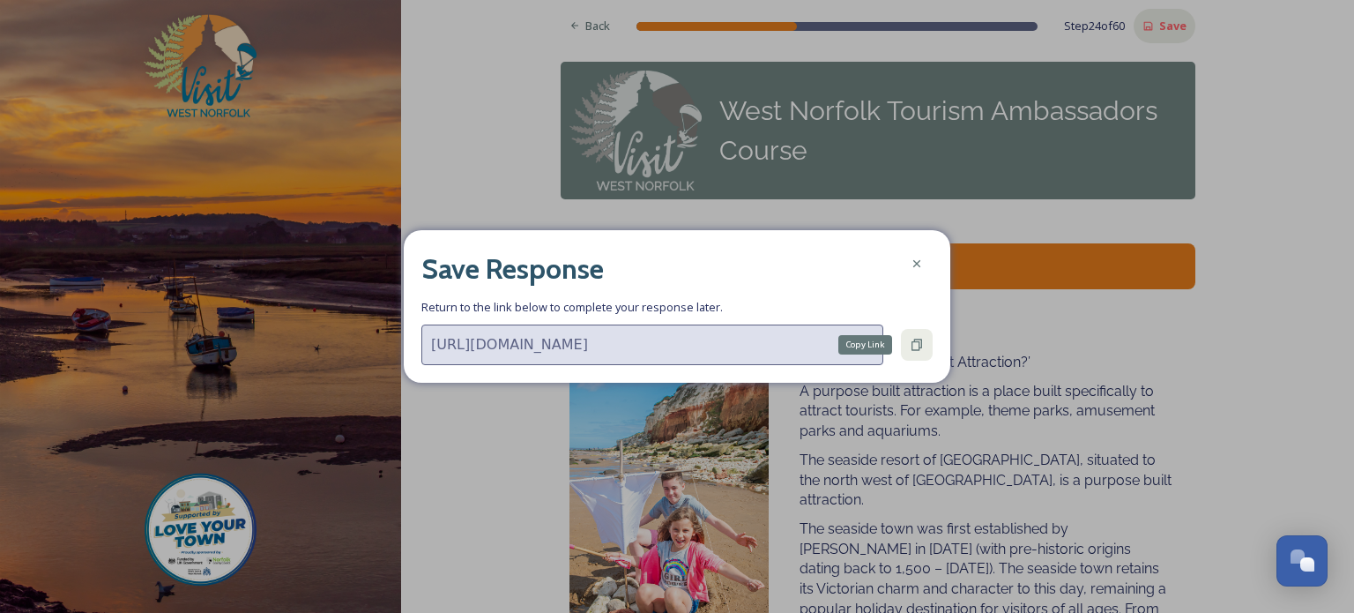
click at [915, 345] on icon at bounding box center [917, 345] width 14 height 14
click at [917, 343] on icon at bounding box center [917, 345] width 14 height 14
click at [920, 344] on icon at bounding box center [917, 344] width 11 height 11
click at [924, 344] on div "Copy Link" at bounding box center [917, 345] width 32 height 32
